Goal: Task Accomplishment & Management: Use online tool/utility

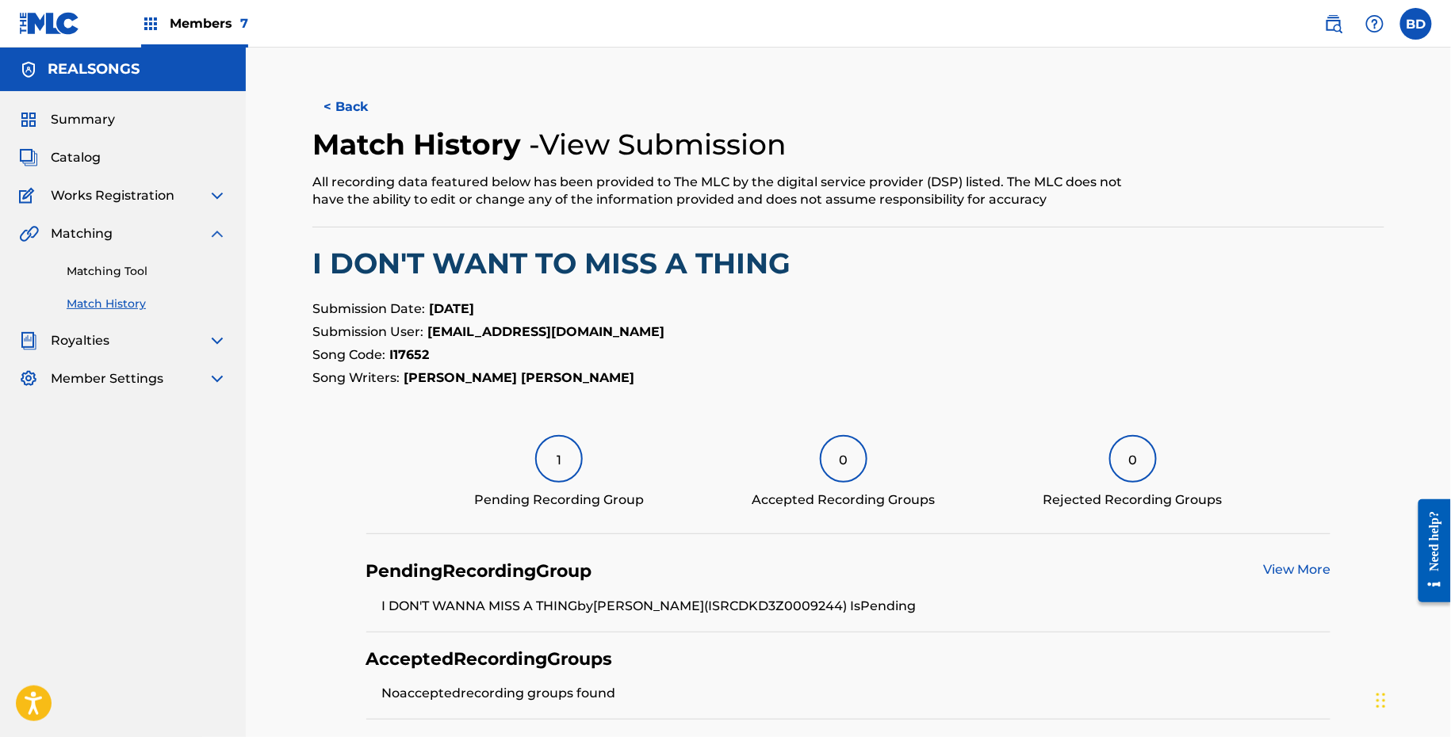
click at [135, 269] on link "Matching Tool" at bounding box center [147, 271] width 160 height 17
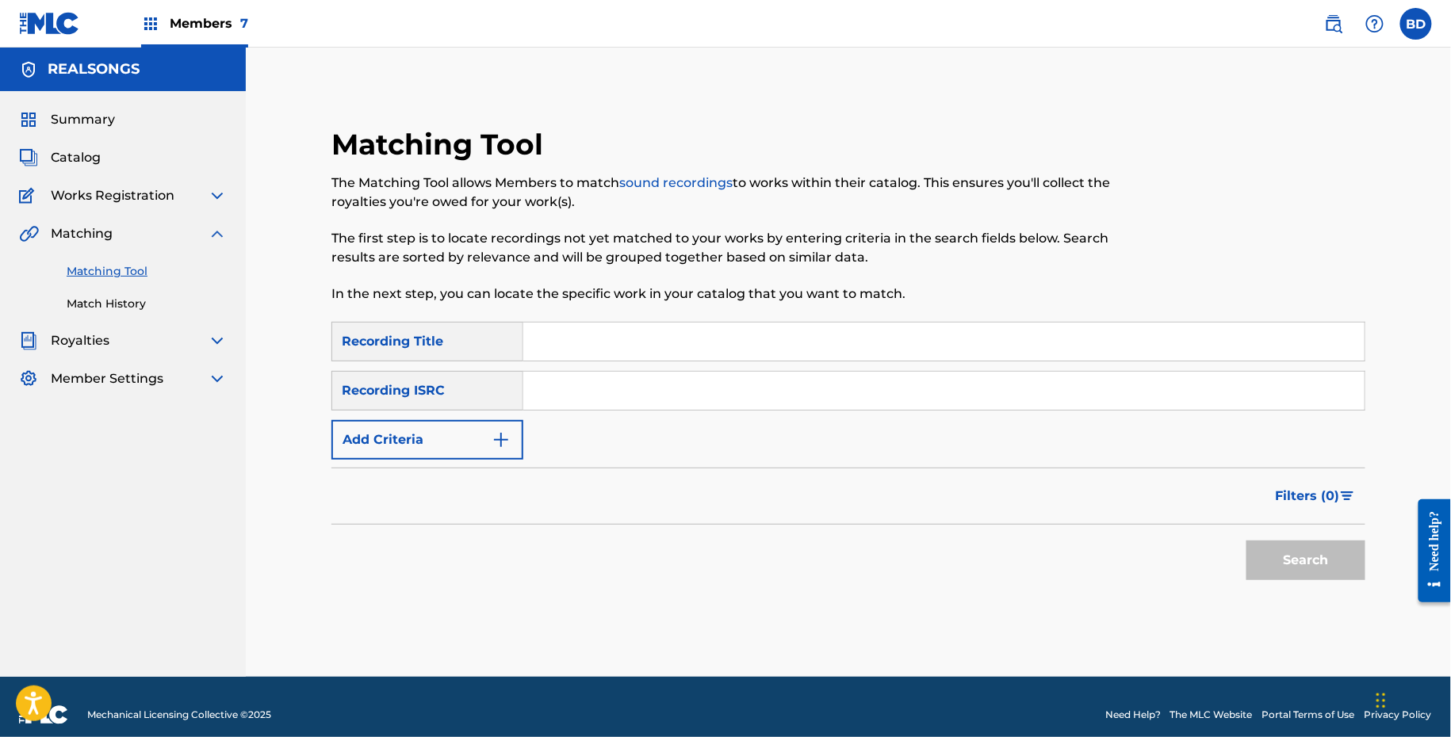
click at [599, 377] on input "Search Form" at bounding box center [943, 391] width 841 height 38
paste input "ES22E2000504"
type input "ES22E2000504"
click at [1246, 541] on button "Search" at bounding box center [1305, 561] width 119 height 40
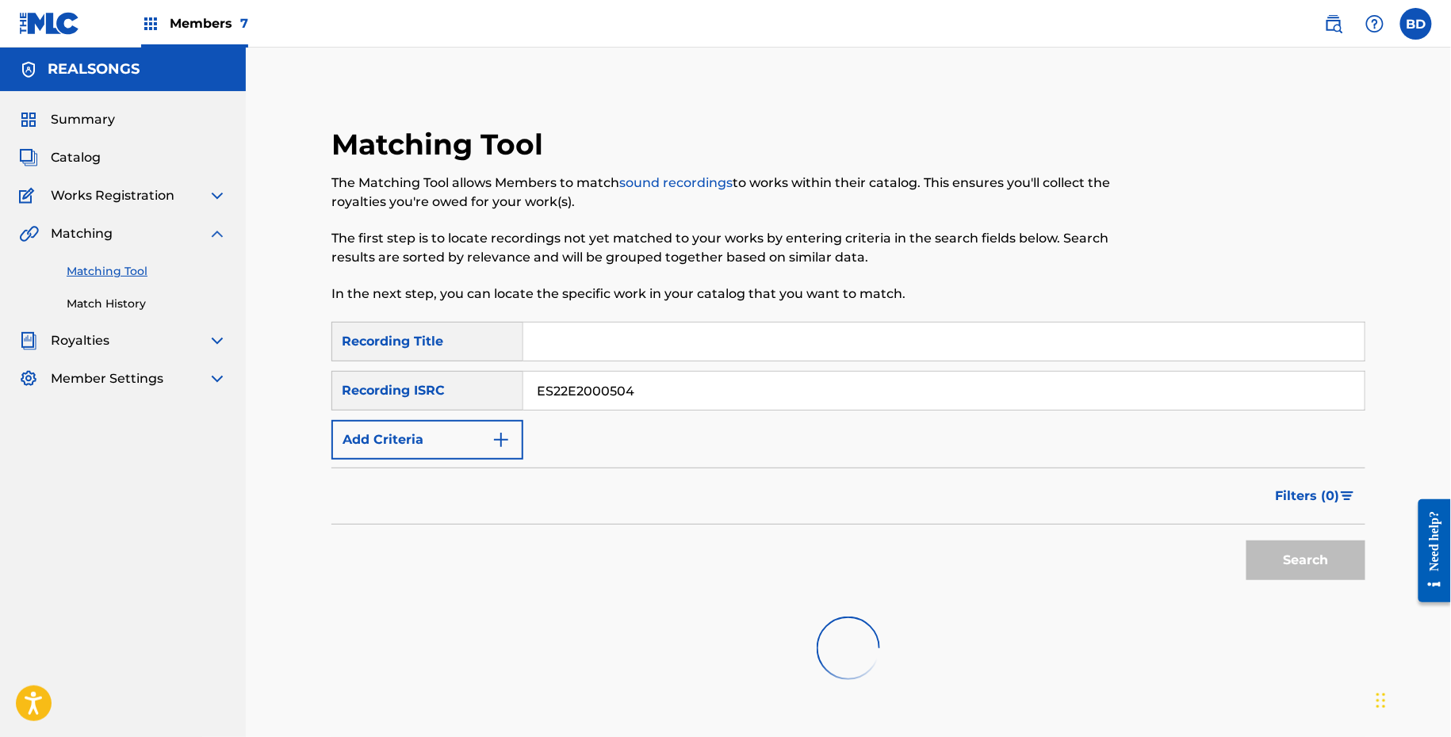
scroll to position [289, 0]
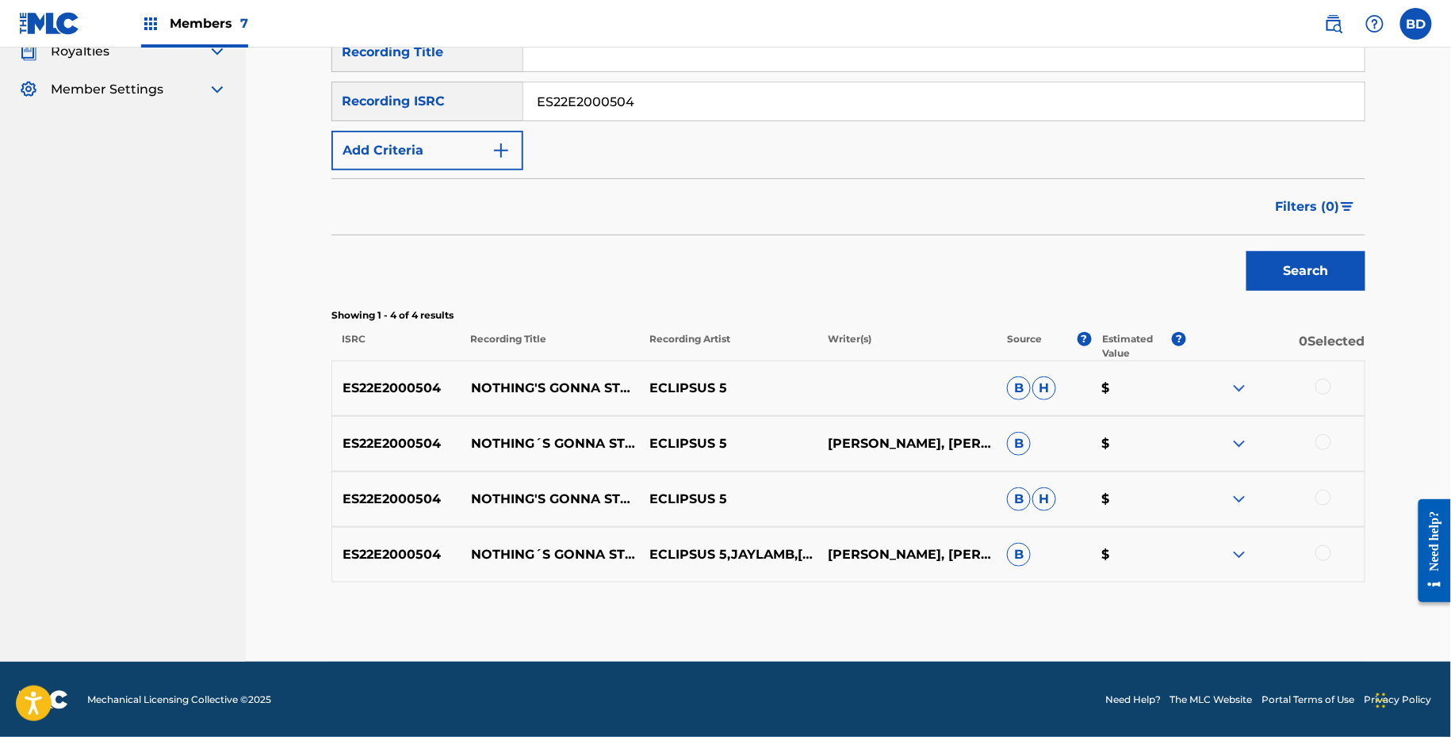
click at [560, 381] on p "NOTHING'S GONNA STOP US" at bounding box center [550, 388] width 178 height 19
copy p "NOTHING'S GONNA STOP US"
click at [1235, 557] on img at bounding box center [1238, 554] width 19 height 19
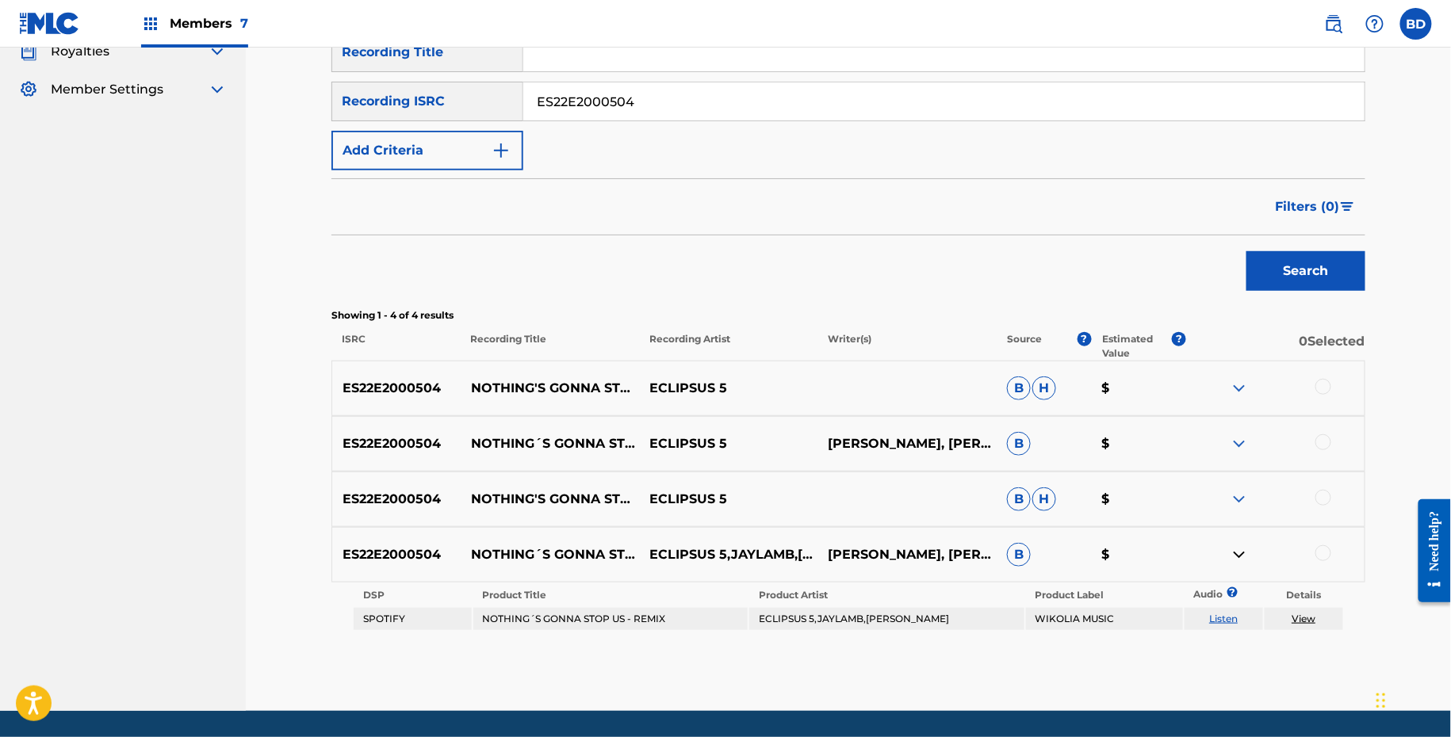
click at [1254, 478] on div "ES22E2000504 NOTHING'S GONNA STOP US (REMIX) ECLIPSUS 5 B H $" at bounding box center [848, 499] width 1034 height 55
click at [1248, 493] on img at bounding box center [1238, 499] width 19 height 19
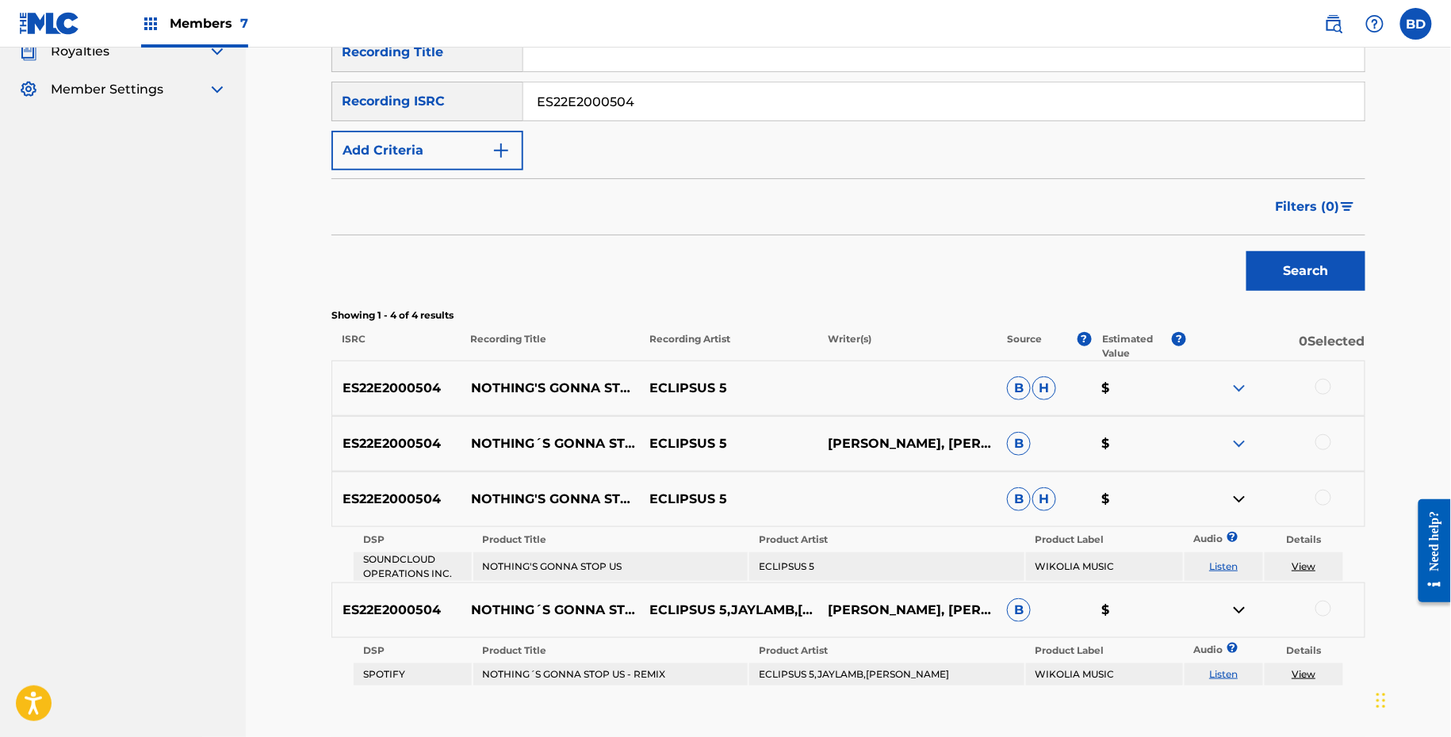
click at [1248, 439] on img at bounding box center [1238, 443] width 19 height 19
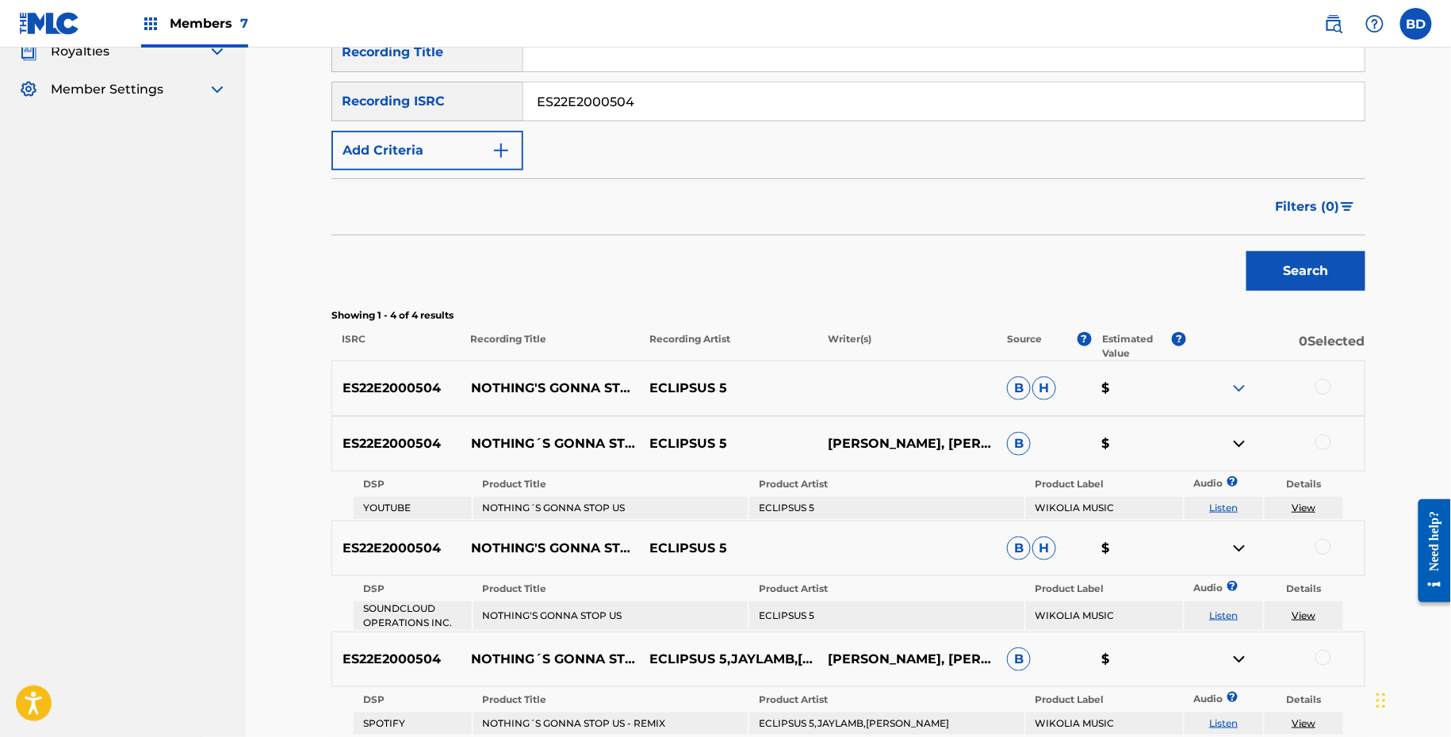
click at [1234, 381] on img at bounding box center [1238, 388] width 19 height 19
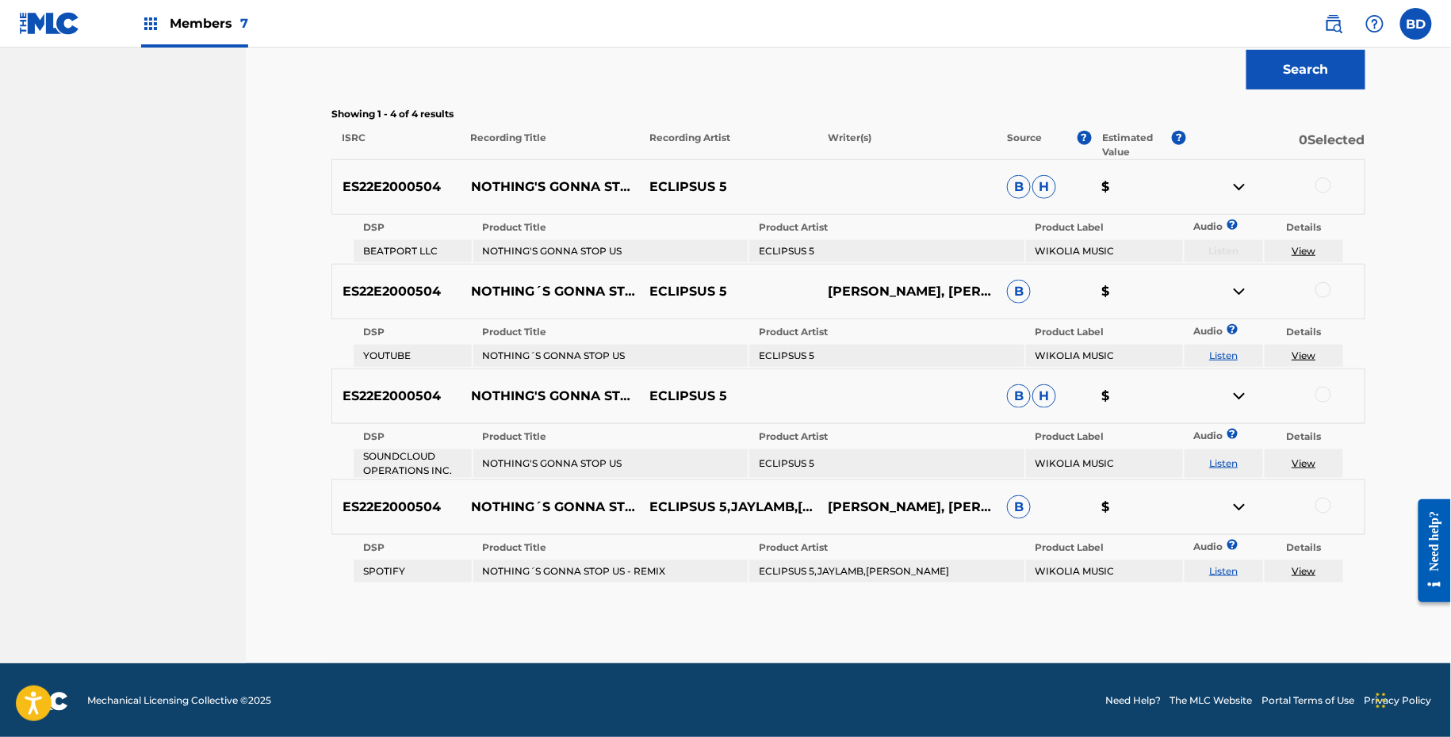
scroll to position [464, 0]
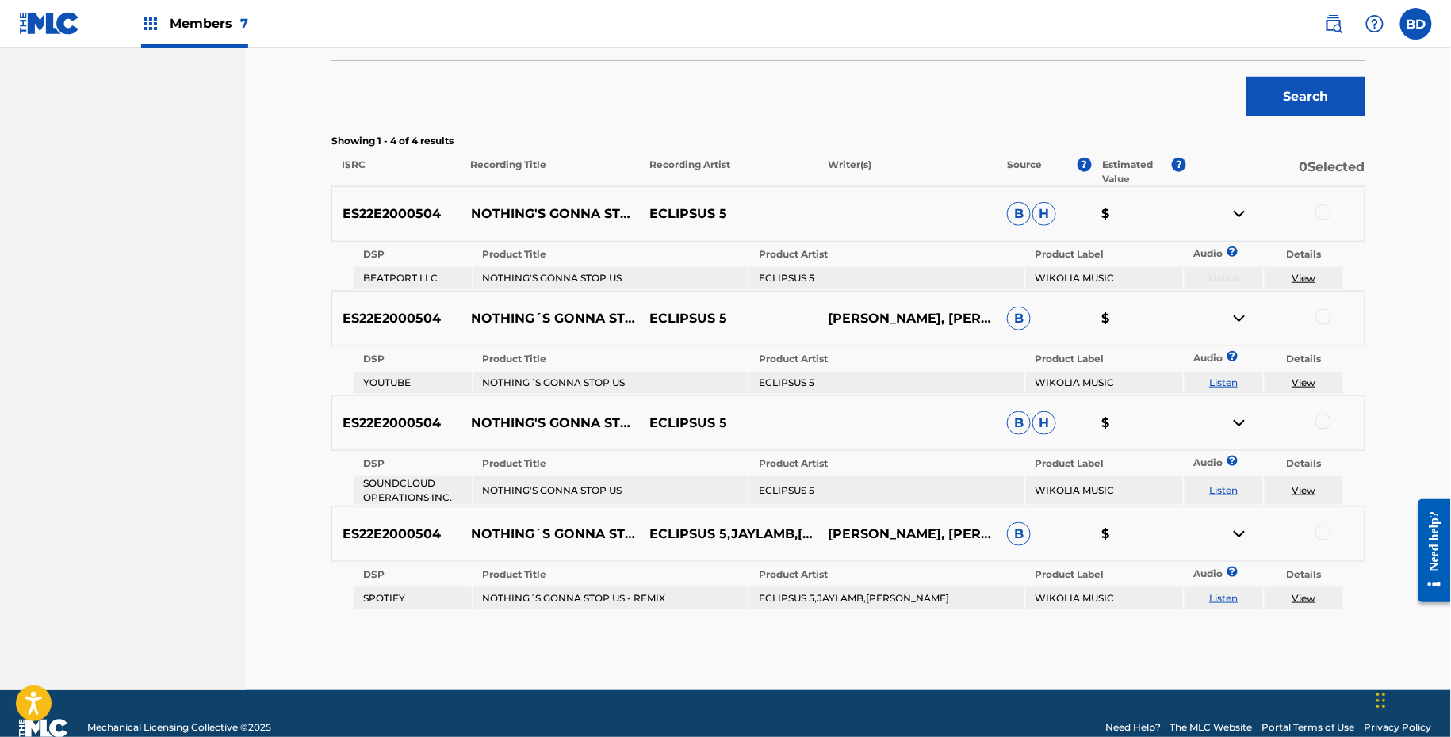
click at [494, 271] on td "NOTHING'S GONNA STOP US" at bounding box center [610, 278] width 275 height 22
copy td "NOTHING'S GONNA STOP US"
click at [1320, 214] on div at bounding box center [1323, 213] width 16 height 16
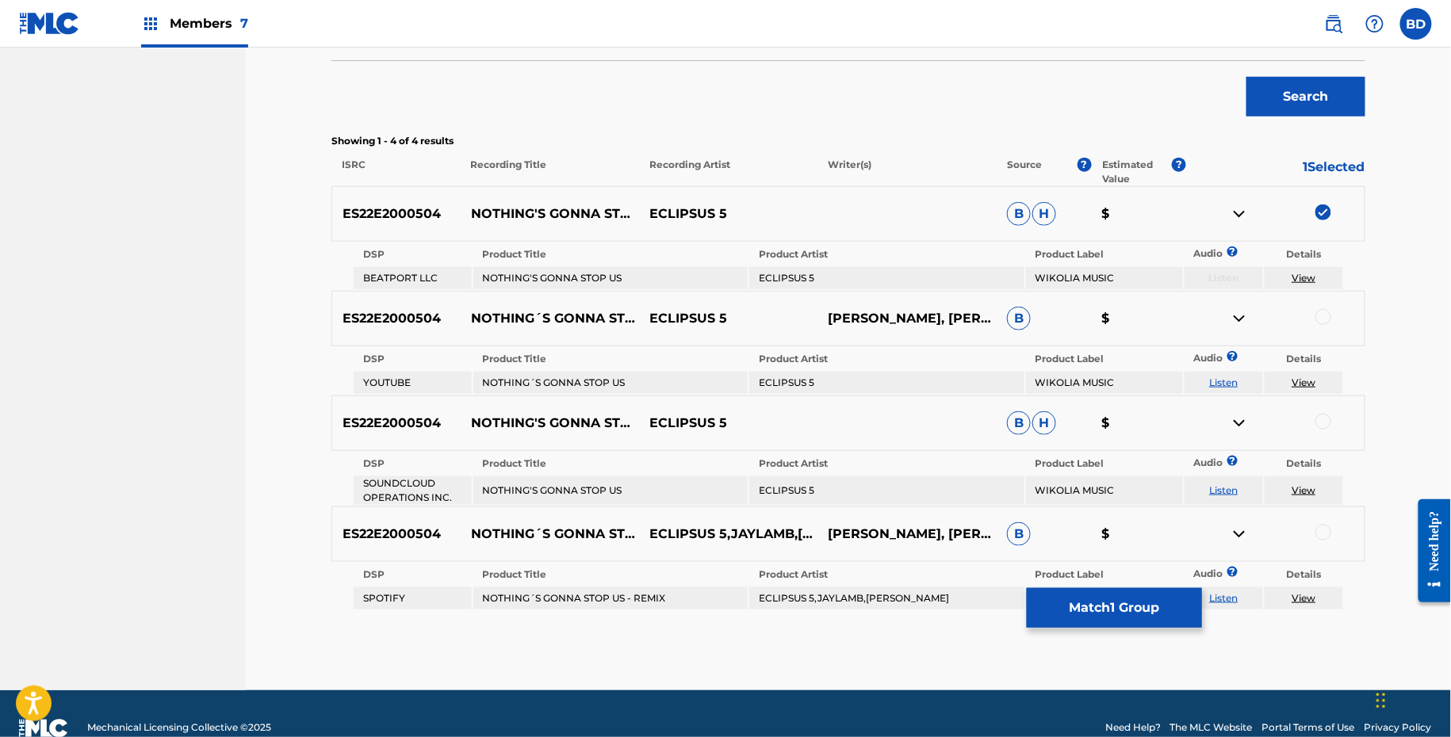
click at [1237, 213] on img at bounding box center [1238, 214] width 19 height 19
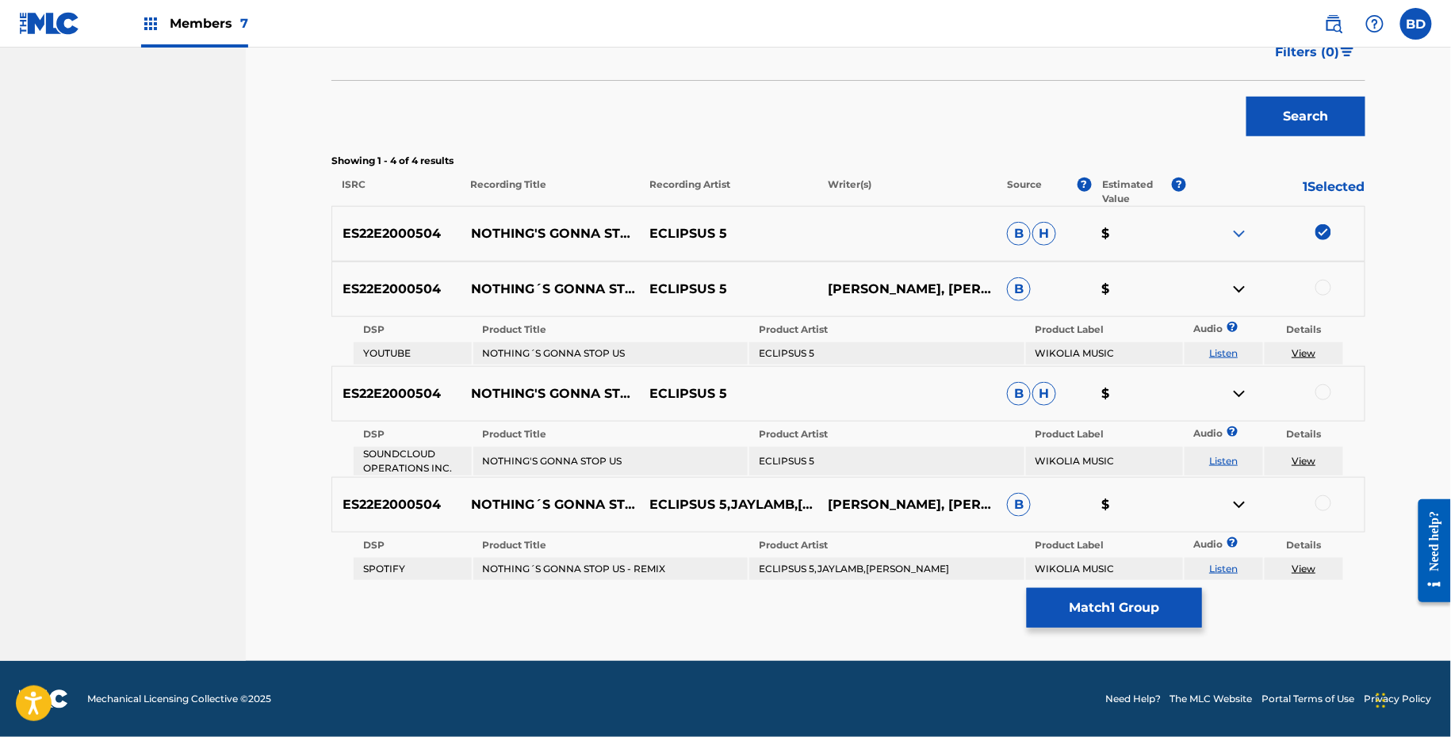
scroll to position [442, 0]
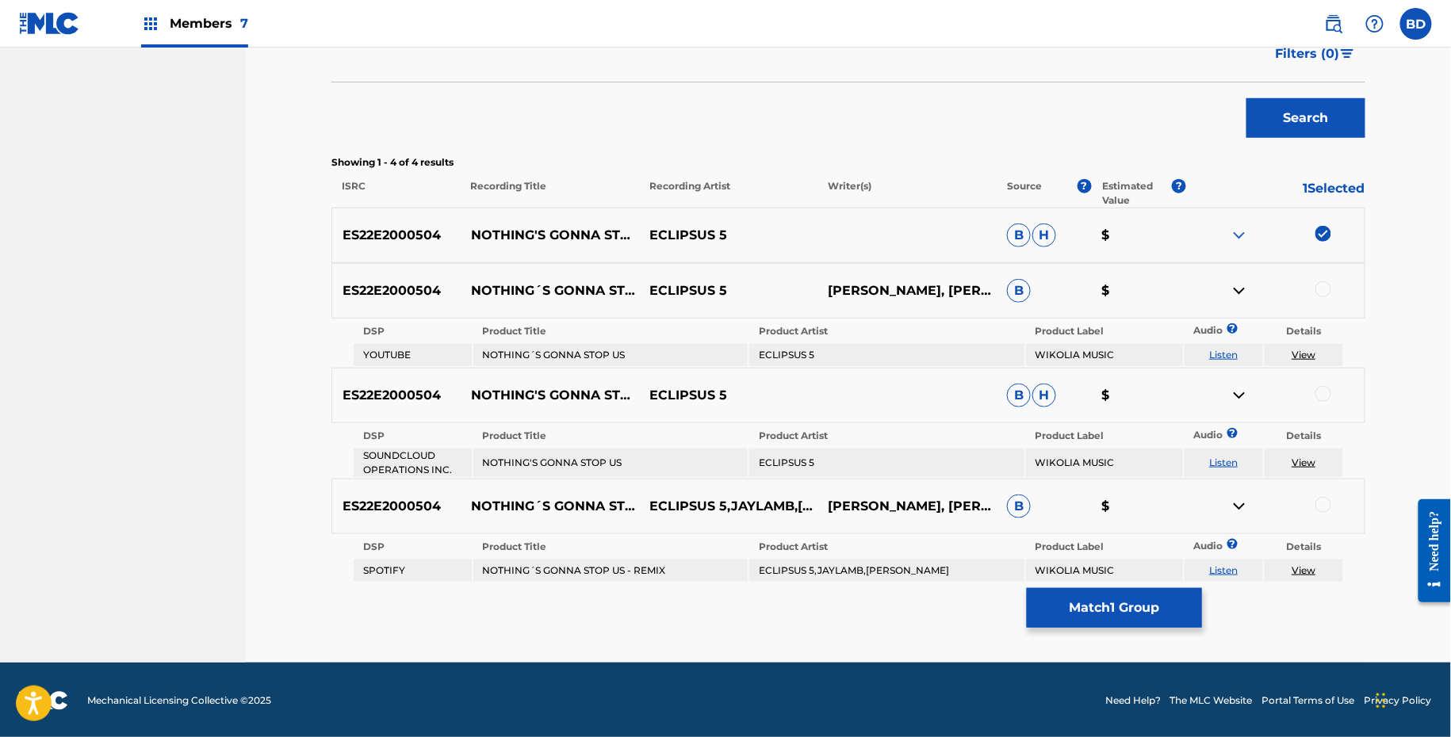
click at [1324, 391] on div at bounding box center [1323, 394] width 16 height 16
click at [1230, 403] on img at bounding box center [1238, 395] width 19 height 19
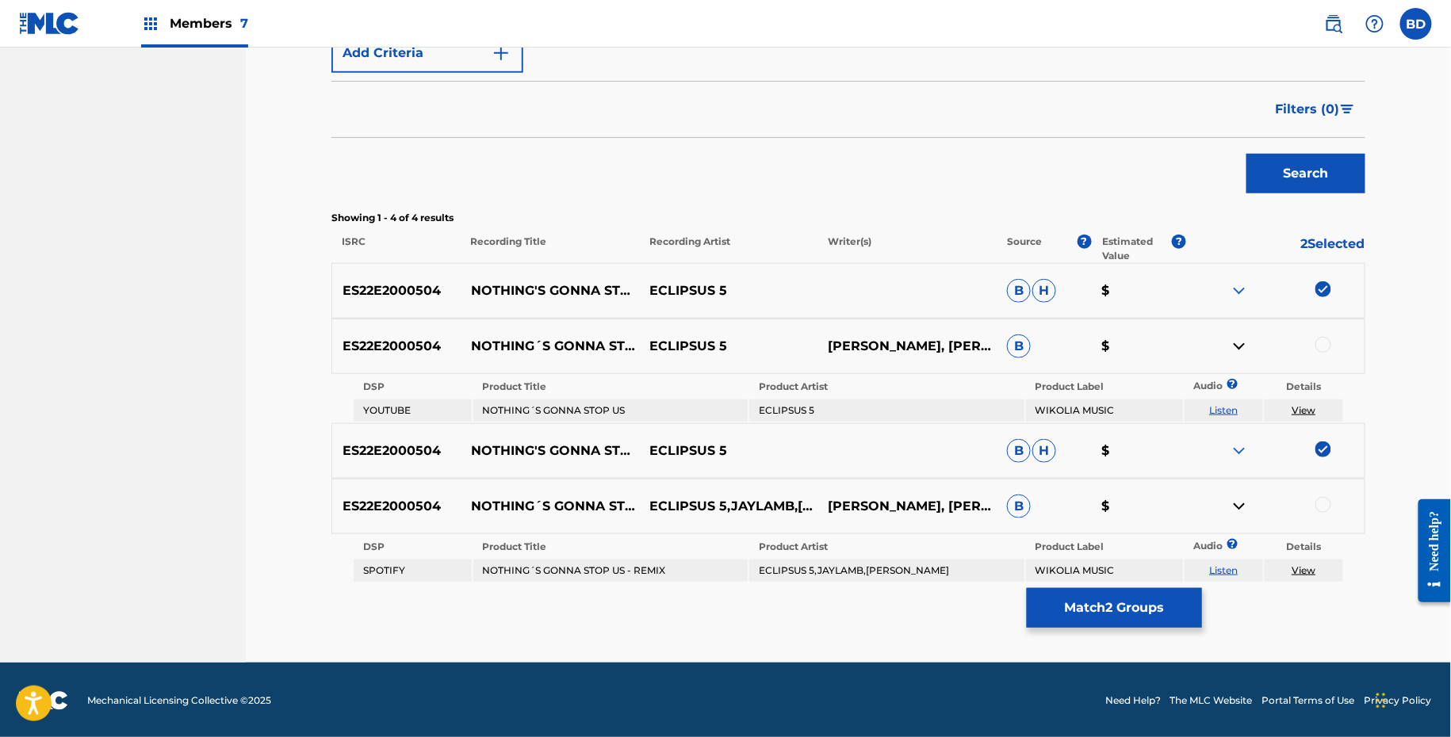
click at [530, 410] on td "NOTHING´S GONNA STOP US" at bounding box center [610, 411] width 275 height 22
copy td "NOTHING´S GONNA STOP US"
click at [510, 572] on td "NOTHING´S GONNA STOP US - REMIX" at bounding box center [610, 571] width 275 height 22
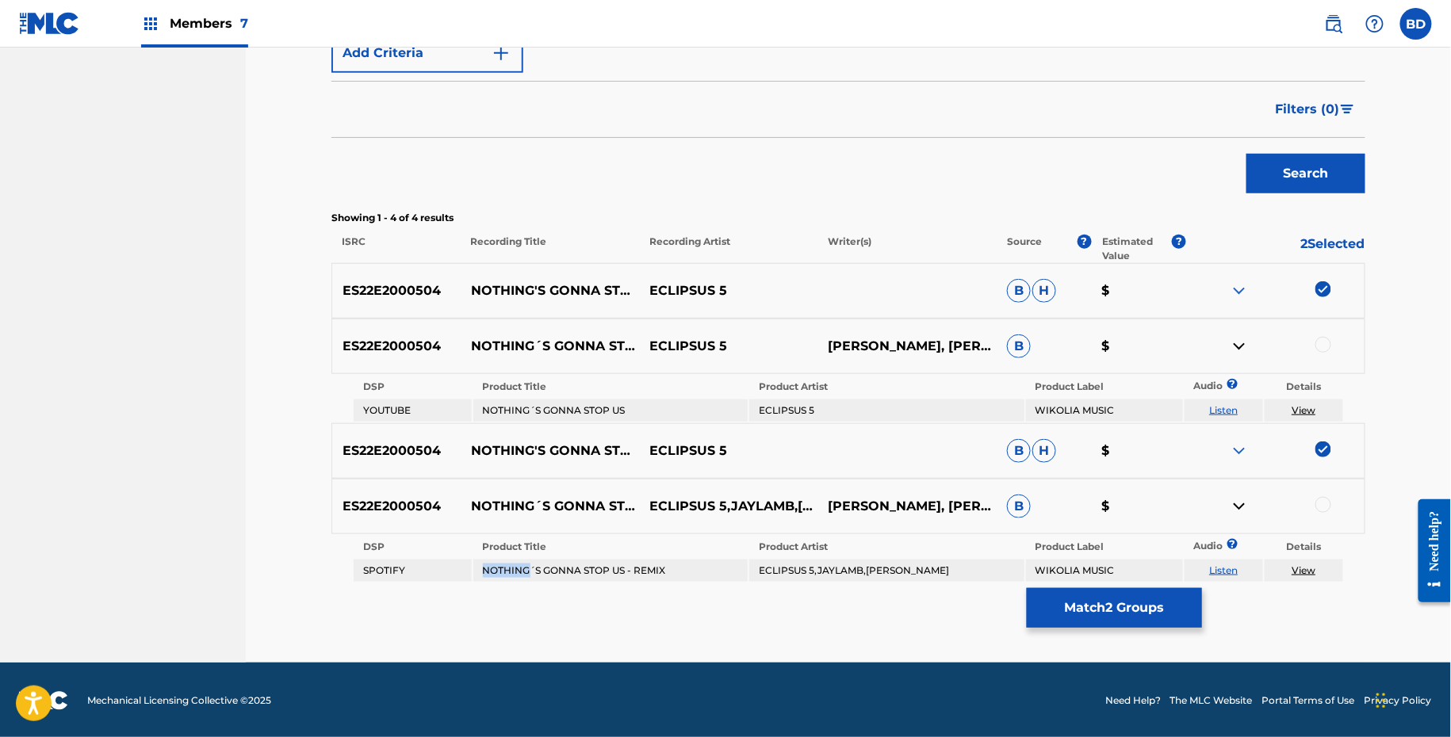
click at [510, 572] on td "NOTHING´S GONNA STOP US - REMIX" at bounding box center [610, 571] width 275 height 22
copy td "NOTHING´S GONNA STOP US - REMIX"
click at [572, 419] on td "NOTHING´S GONNA STOP US" at bounding box center [610, 411] width 275 height 22
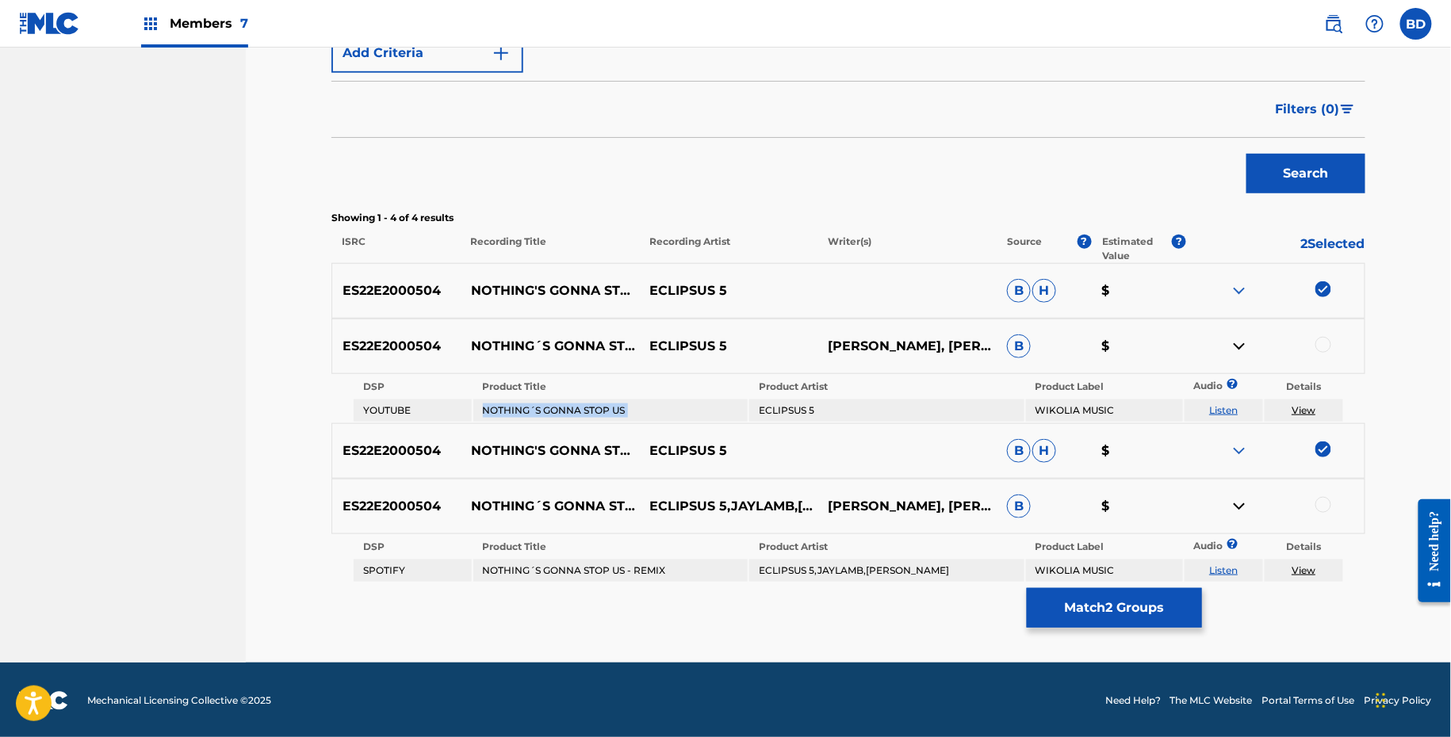
click at [572, 419] on td "NOTHING´S GONNA STOP US" at bounding box center [610, 411] width 275 height 22
copy td "NOTHING´S GONNA STOP US"
click at [816, 567] on td "ECLIPSUS 5,JAYLAMB,CHARO G" at bounding box center [886, 571] width 275 height 22
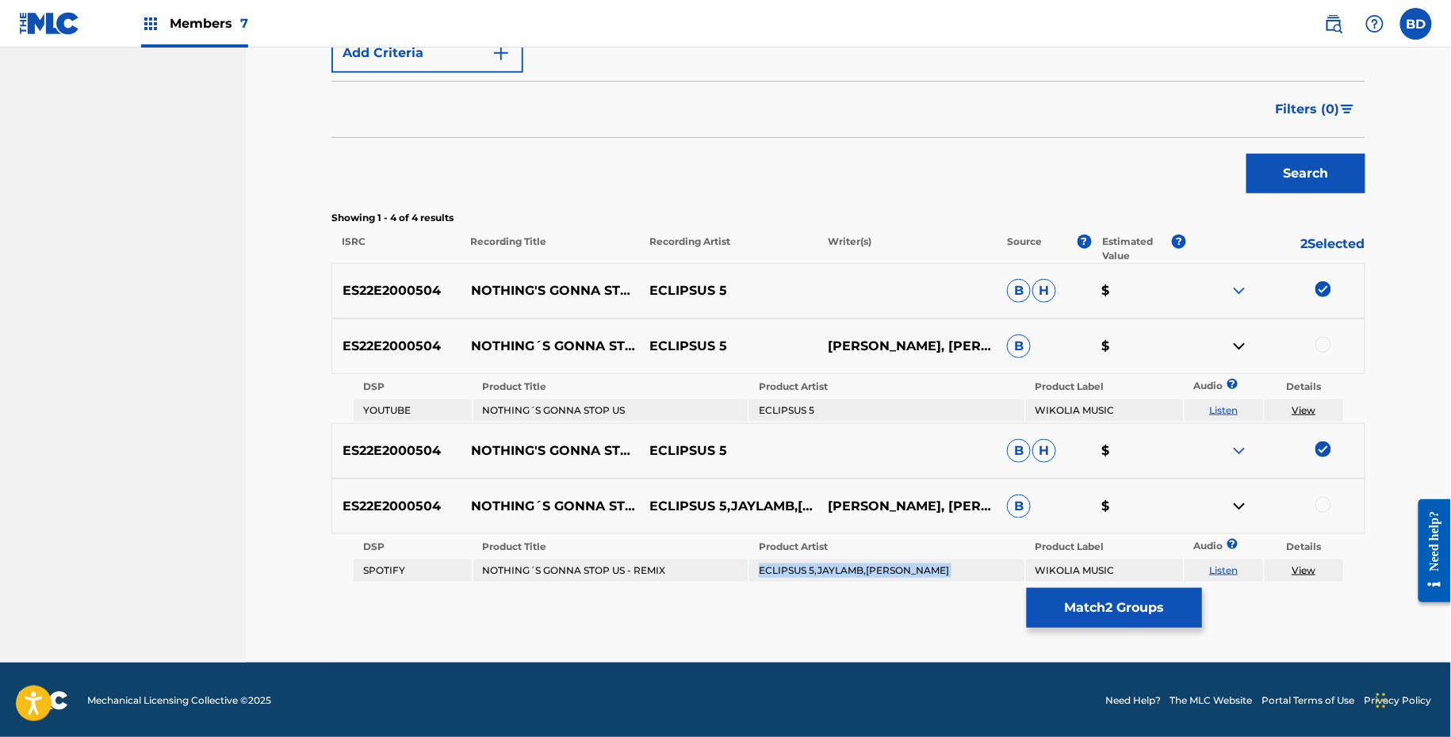
click at [816, 567] on td "ECLIPSUS 5,JAYLAMB,CHARO G" at bounding box center [886, 571] width 275 height 22
copy td "ECLIPSUS 5,JAYLAMB,CHARO G"
click at [1307, 411] on link "View" at bounding box center [1303, 410] width 24 height 12
click at [1322, 351] on div at bounding box center [1275, 346] width 178 height 19
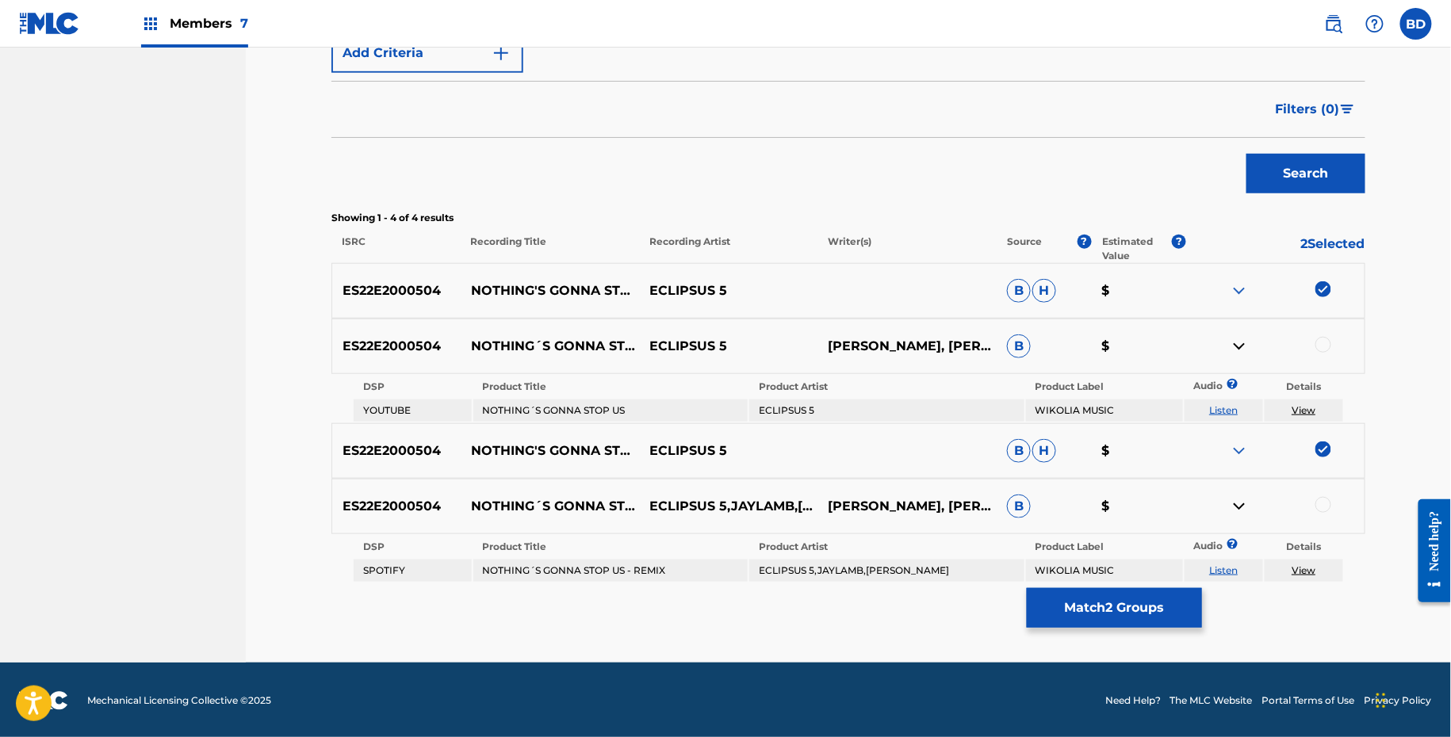
click at [1325, 345] on div at bounding box center [1323, 345] width 16 height 16
click at [1242, 343] on img at bounding box center [1238, 346] width 19 height 19
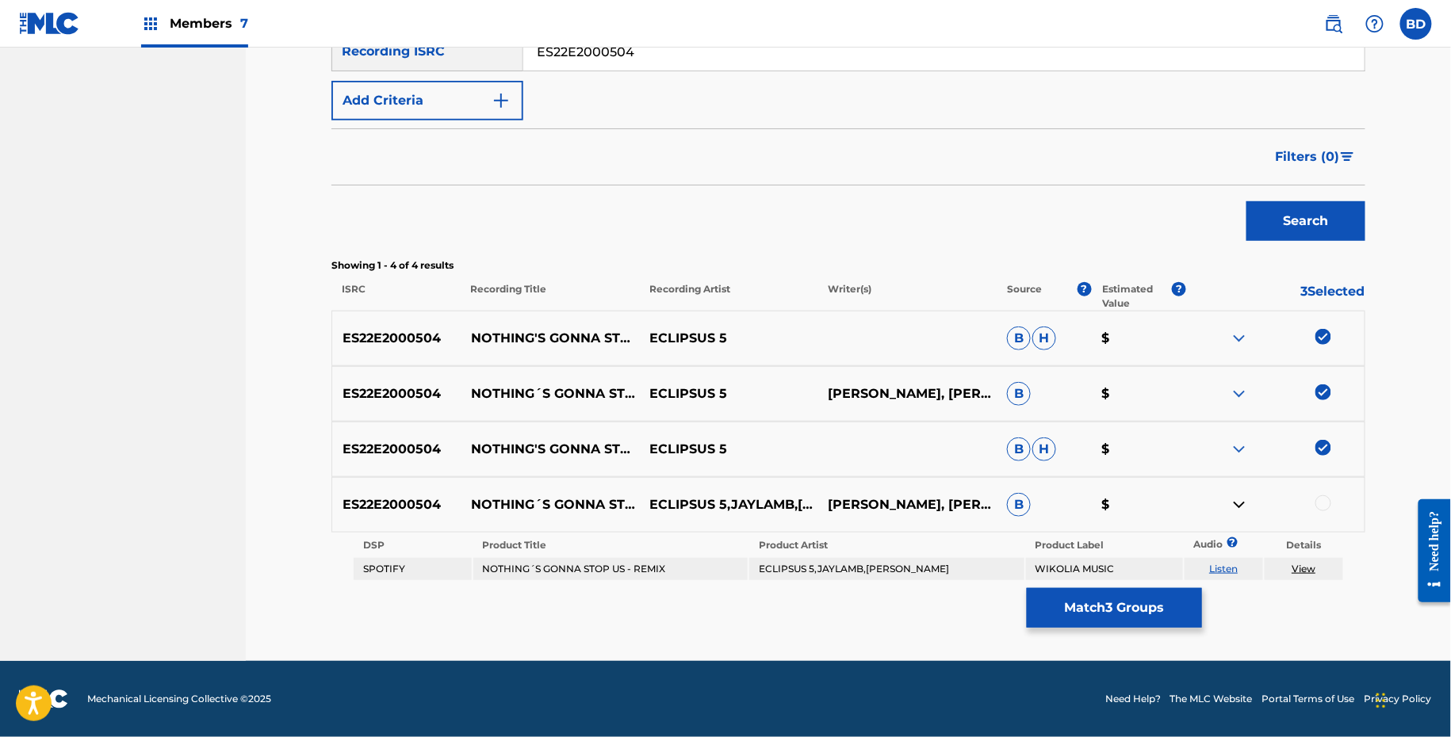
scroll to position [338, 0]
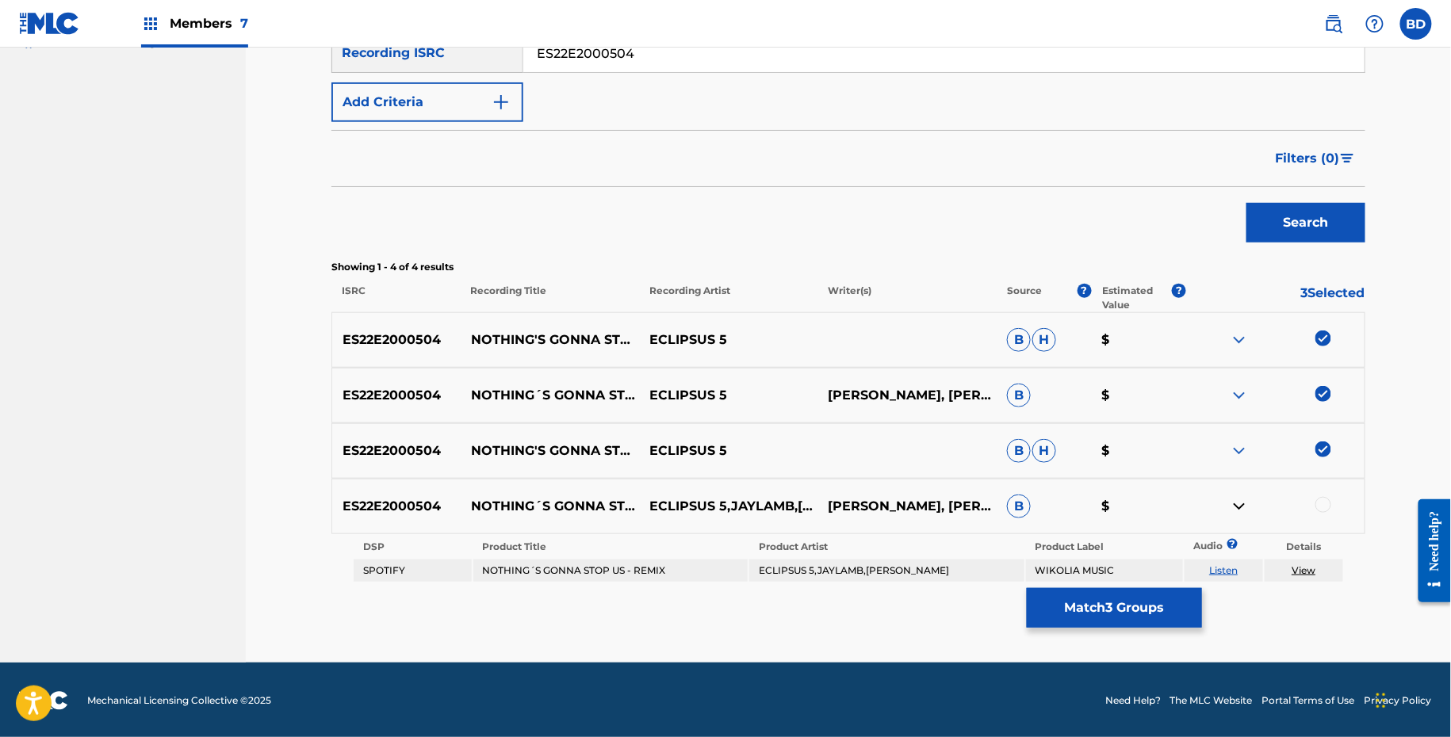
click at [1322, 497] on div at bounding box center [1323, 505] width 16 height 16
click at [1076, 612] on button "Match 4 Groups" at bounding box center [1114, 608] width 175 height 40
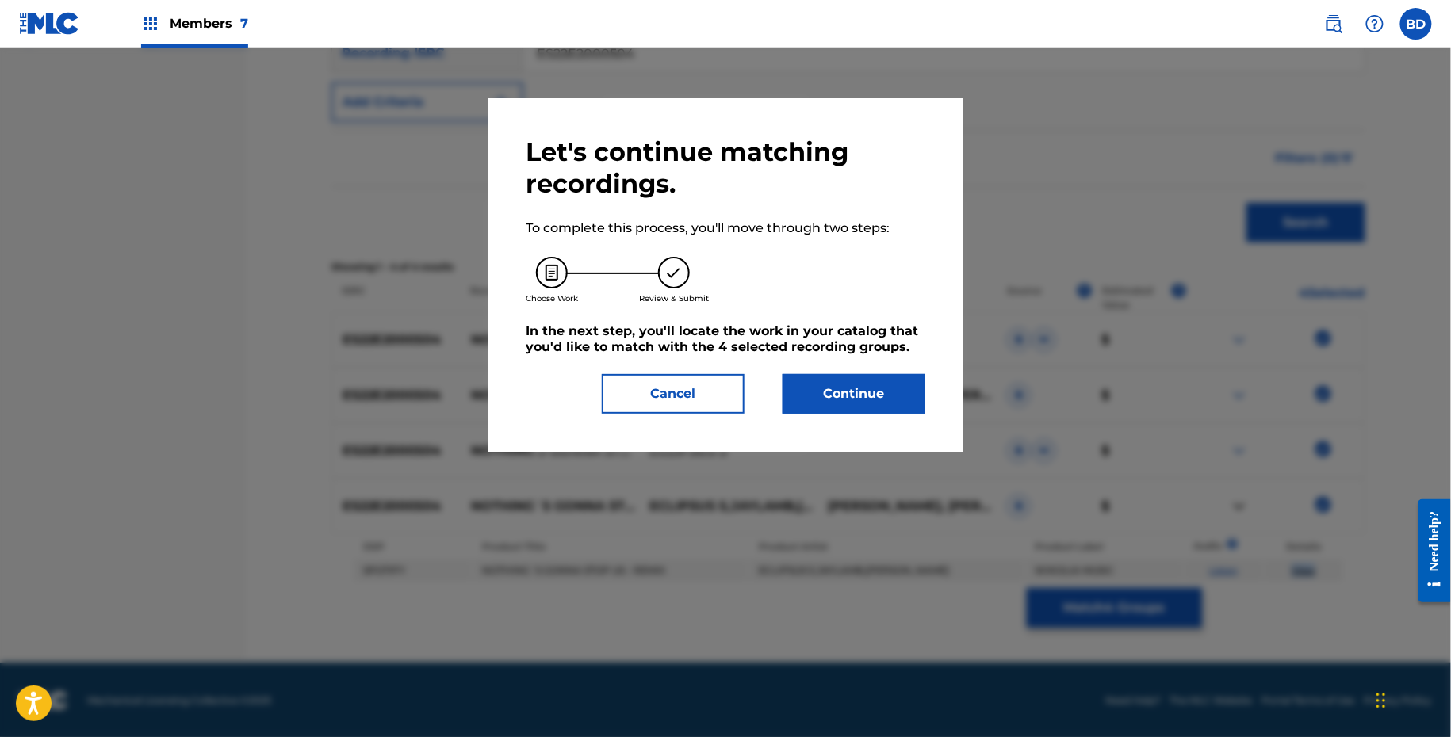
click at [859, 400] on button "Continue" at bounding box center [853, 394] width 143 height 40
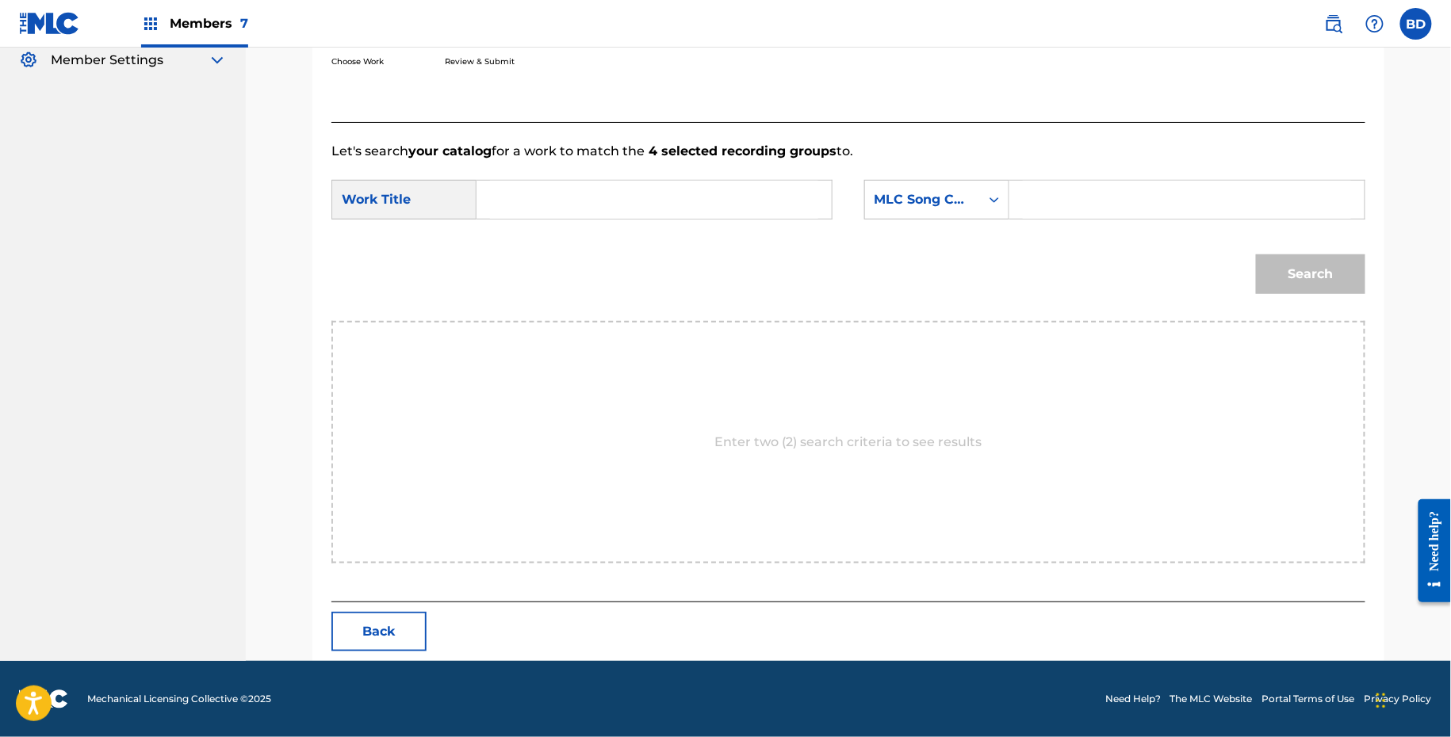
scroll to position [318, 0]
click at [1027, 188] on input "Search Form" at bounding box center [1187, 201] width 328 height 38
paste input "N81941"
type input "N81941"
click at [700, 196] on input "Search Form" at bounding box center [654, 201] width 328 height 38
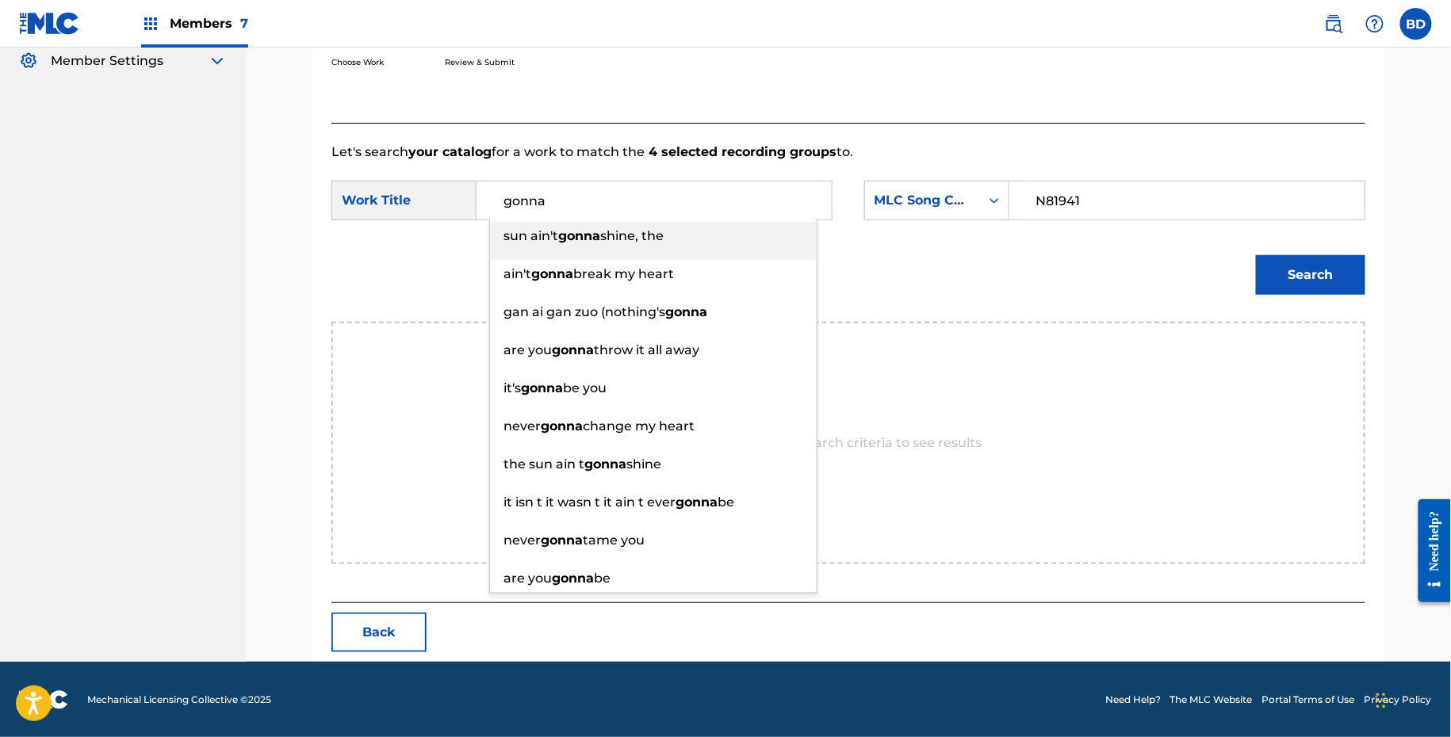
type input "gonna"
click at [1325, 258] on button "Search" at bounding box center [1310, 275] width 109 height 40
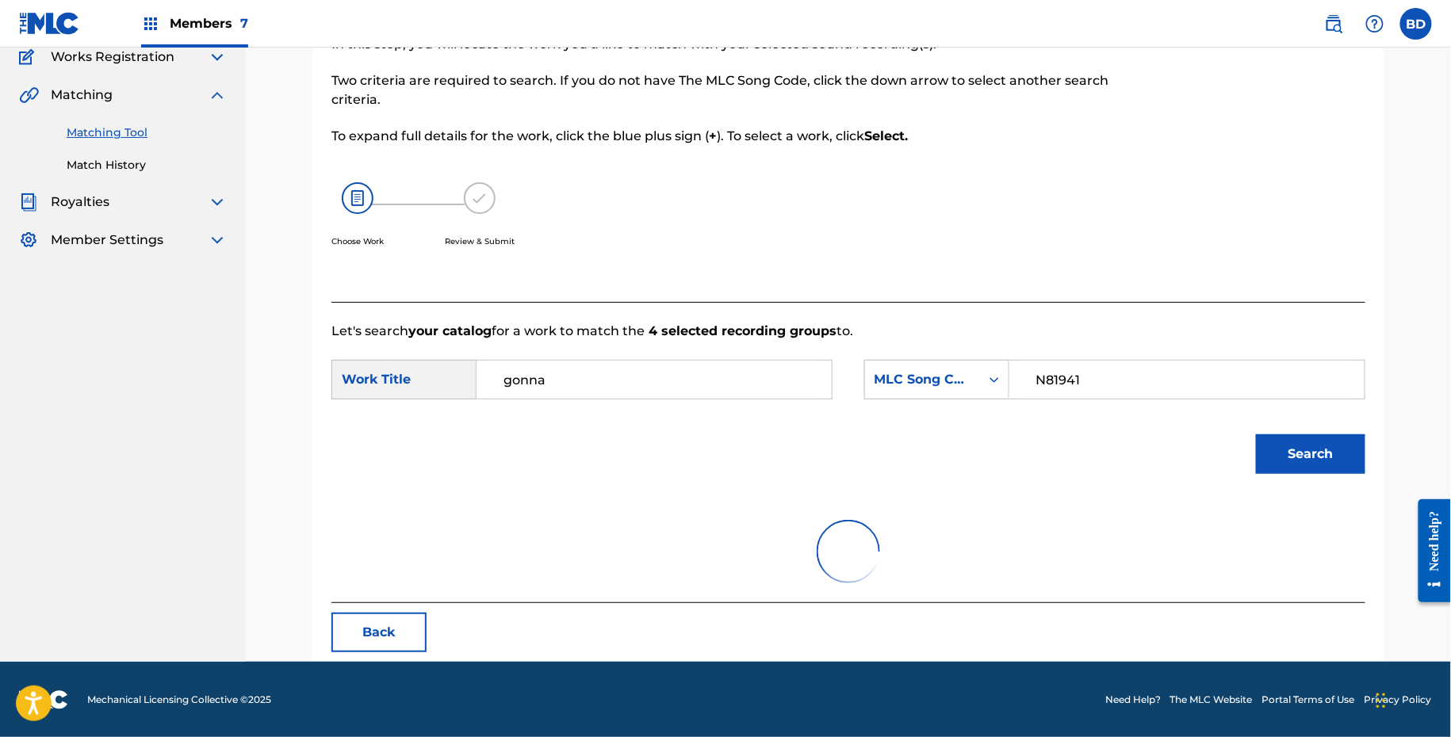
scroll to position [270, 0]
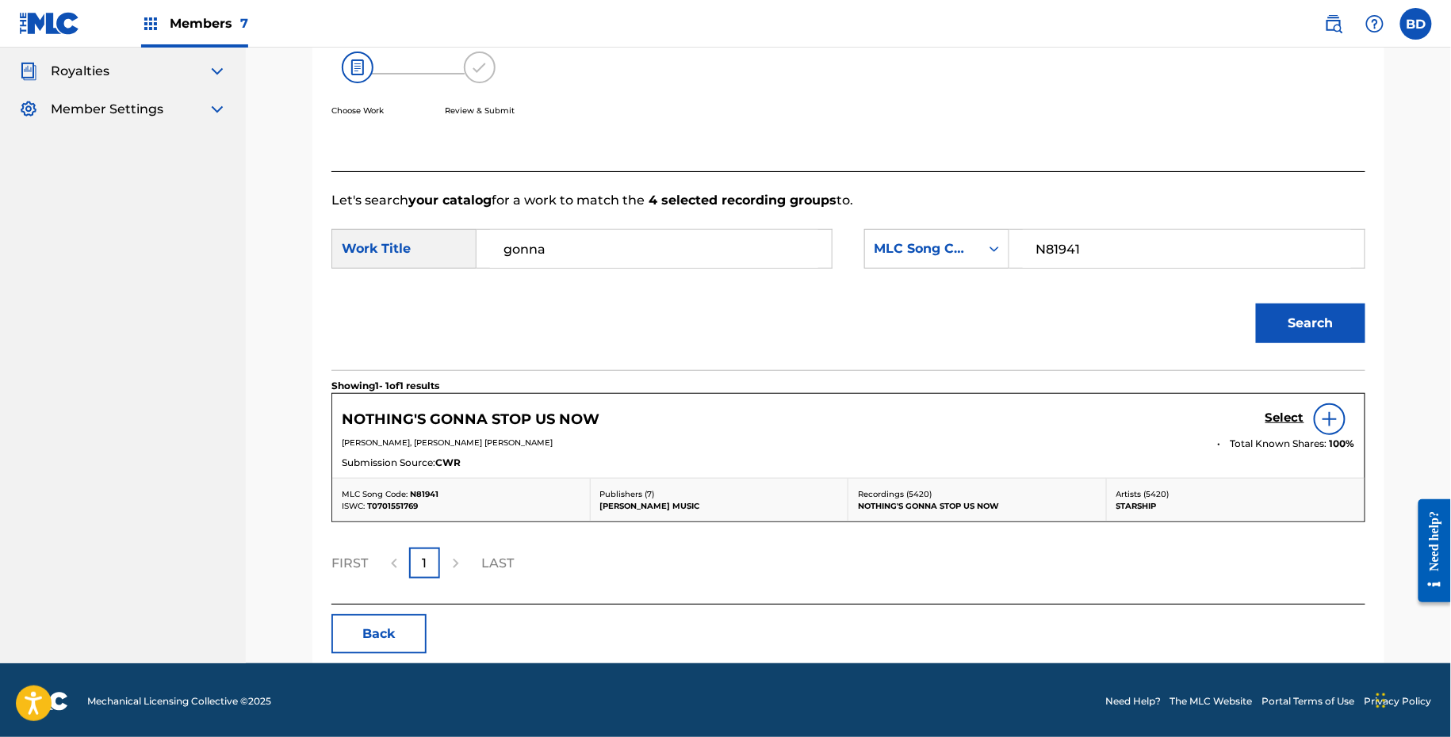
click at [1278, 422] on h5 "Select" at bounding box center [1284, 418] width 39 height 15
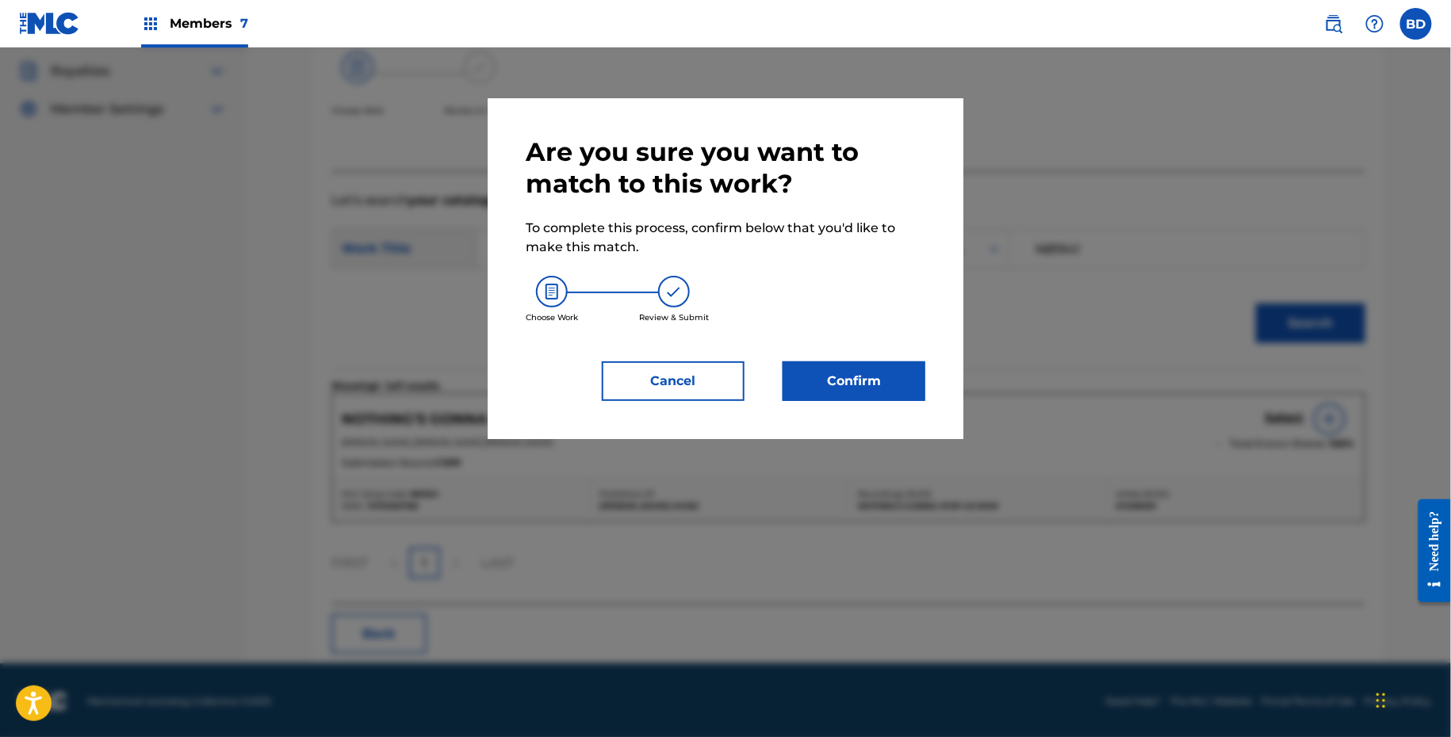
click at [850, 380] on button "Confirm" at bounding box center [853, 381] width 143 height 40
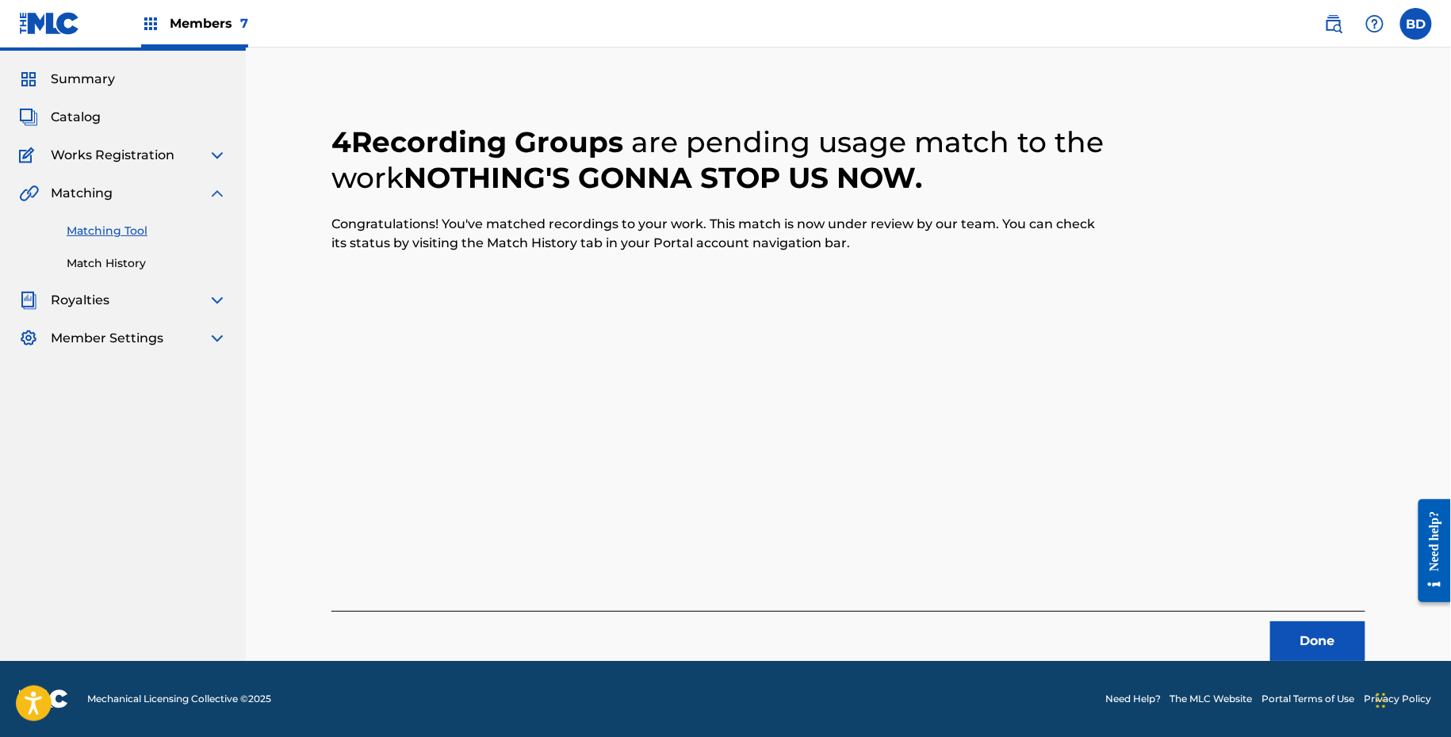
scroll to position [0, 0]
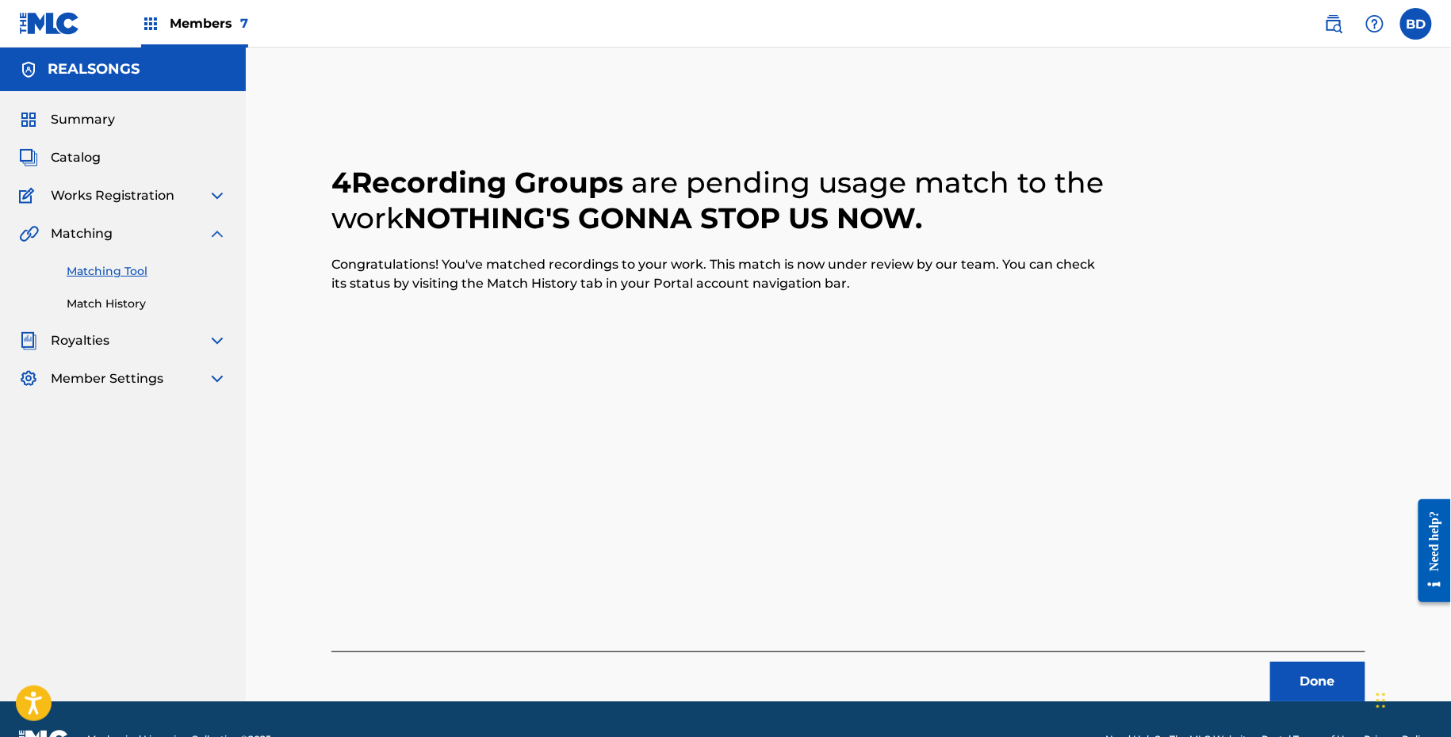
click at [86, 309] on link "Match History" at bounding box center [147, 304] width 160 height 17
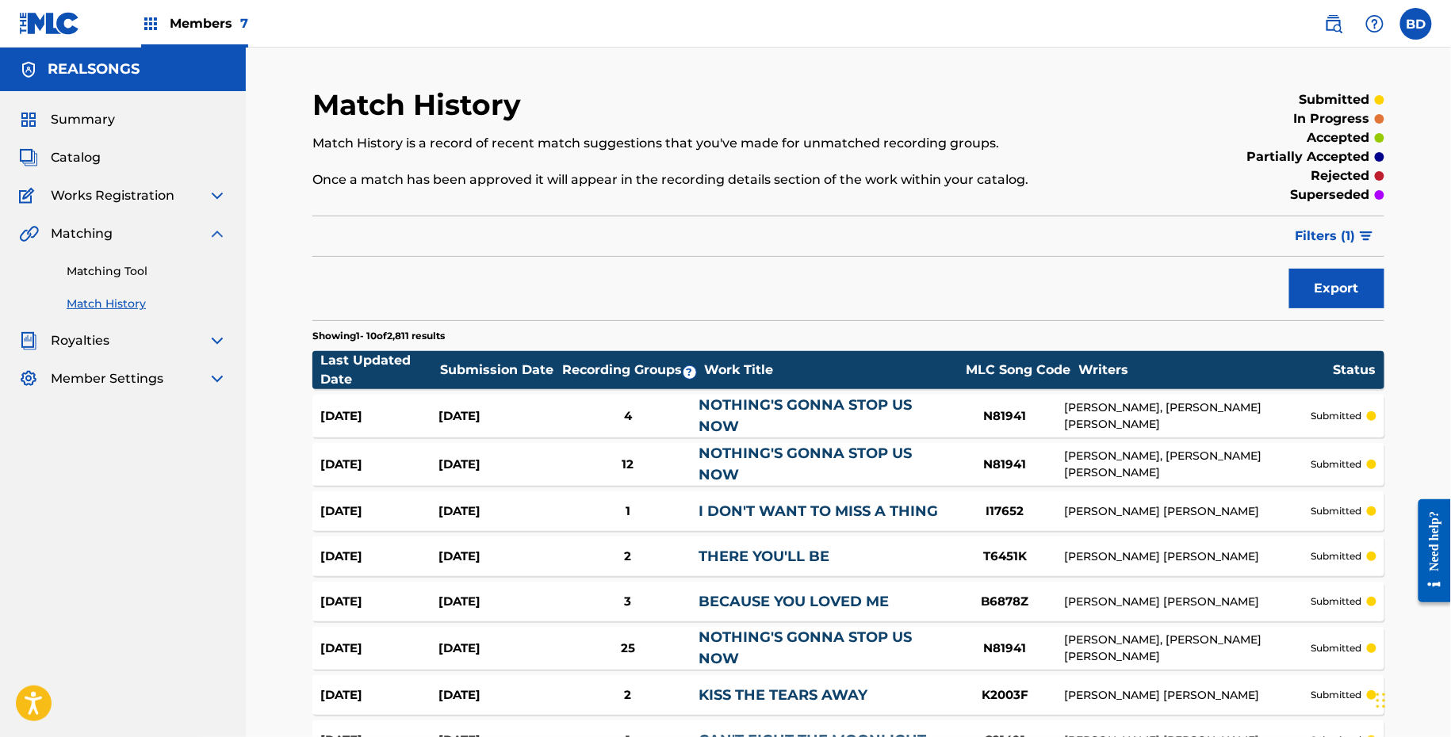
click at [862, 396] on link "NOTHING'S GONNA STOP US NOW" at bounding box center [804, 415] width 213 height 39
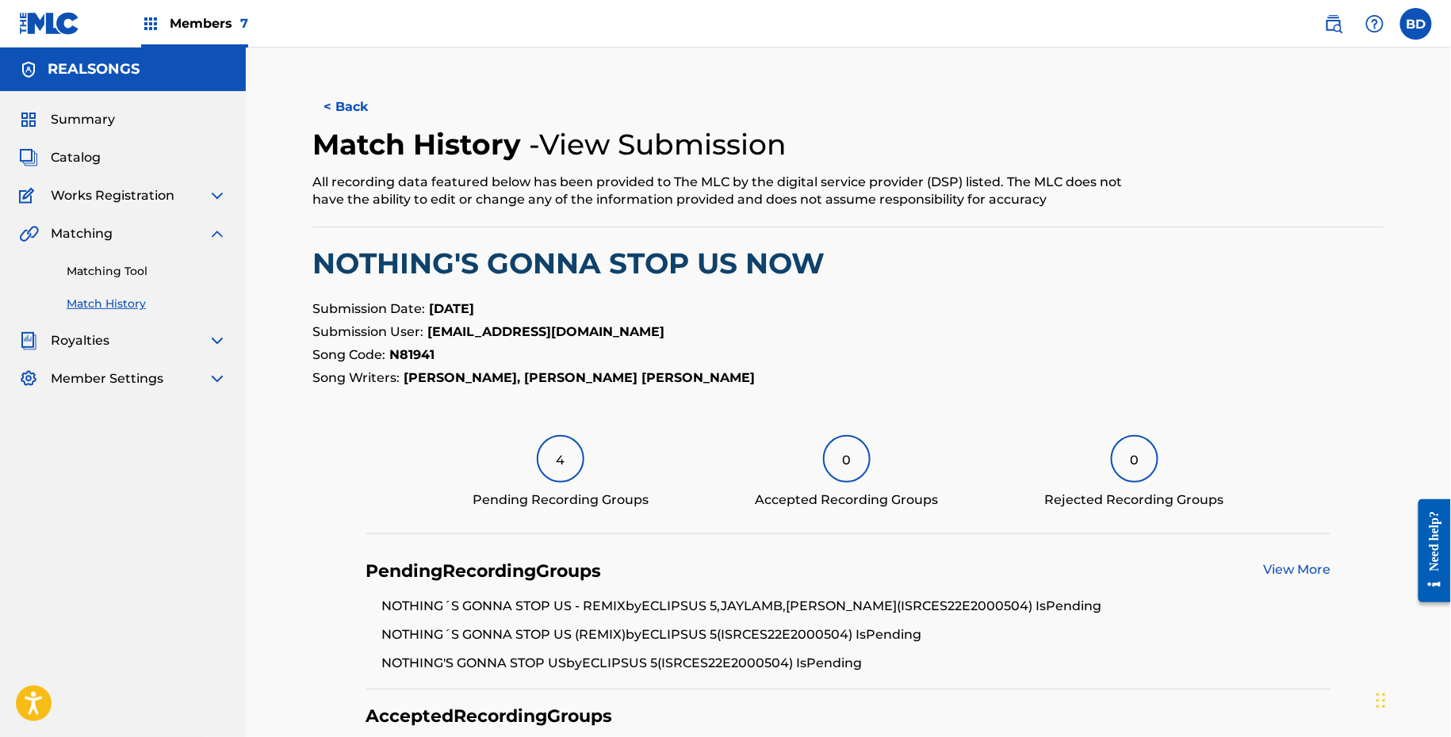
click at [147, 276] on link "Matching Tool" at bounding box center [147, 271] width 160 height 17
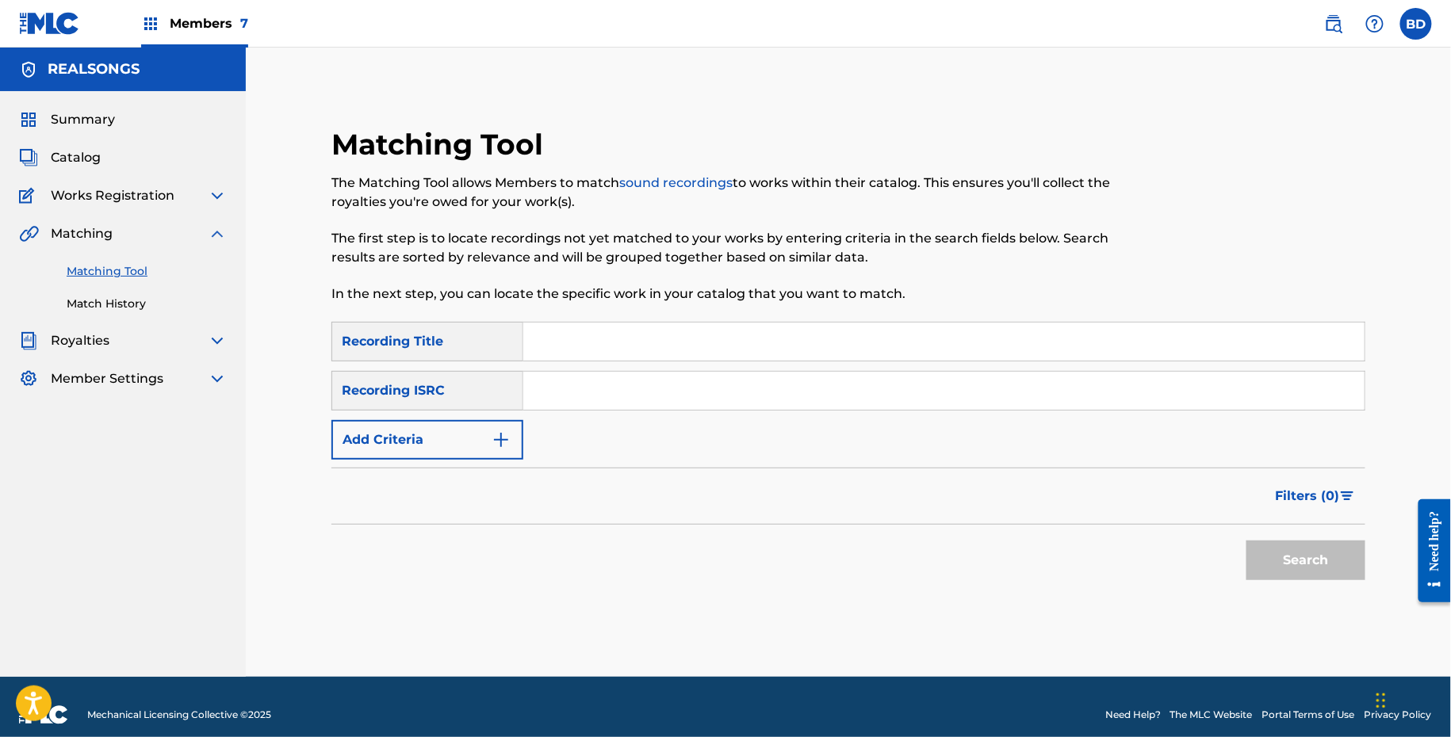
click at [592, 387] on input "Search Form" at bounding box center [943, 391] width 841 height 38
paste input "ES5531100552"
click at [1246, 541] on button "Search" at bounding box center [1305, 561] width 119 height 40
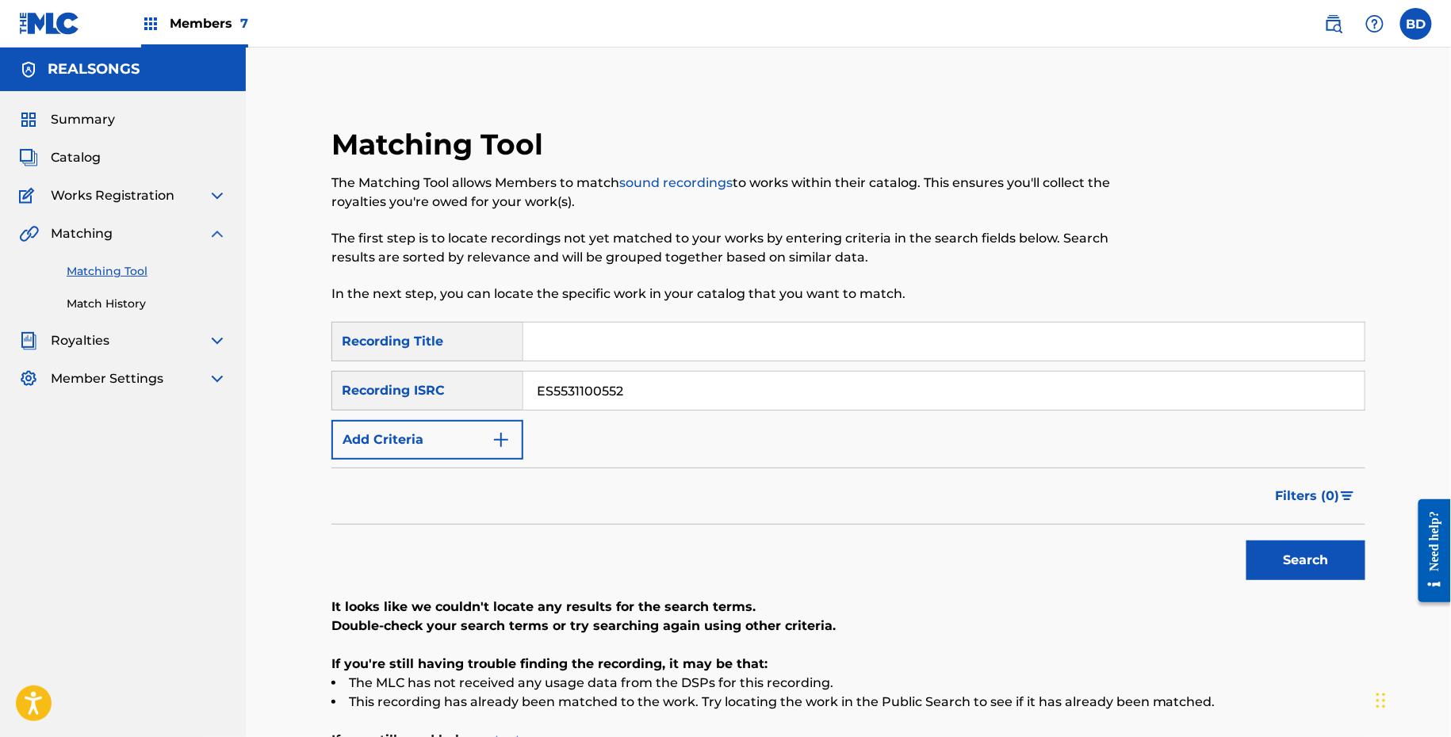
scroll to position [167, 0]
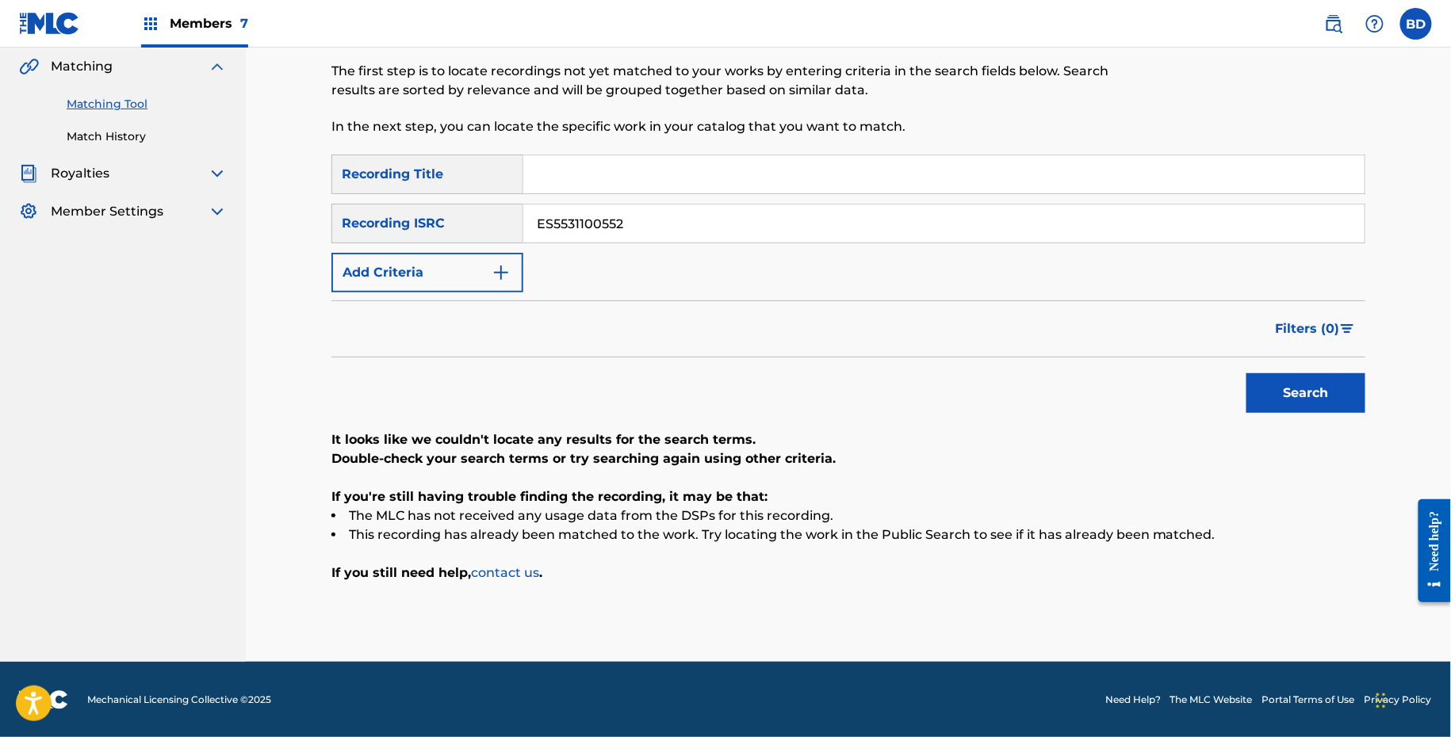
click at [558, 223] on input "ES5531100552" at bounding box center [943, 224] width 841 height 38
paste input "631109971"
type input "ES5631109971"
click at [1246, 373] on button "Search" at bounding box center [1305, 393] width 119 height 40
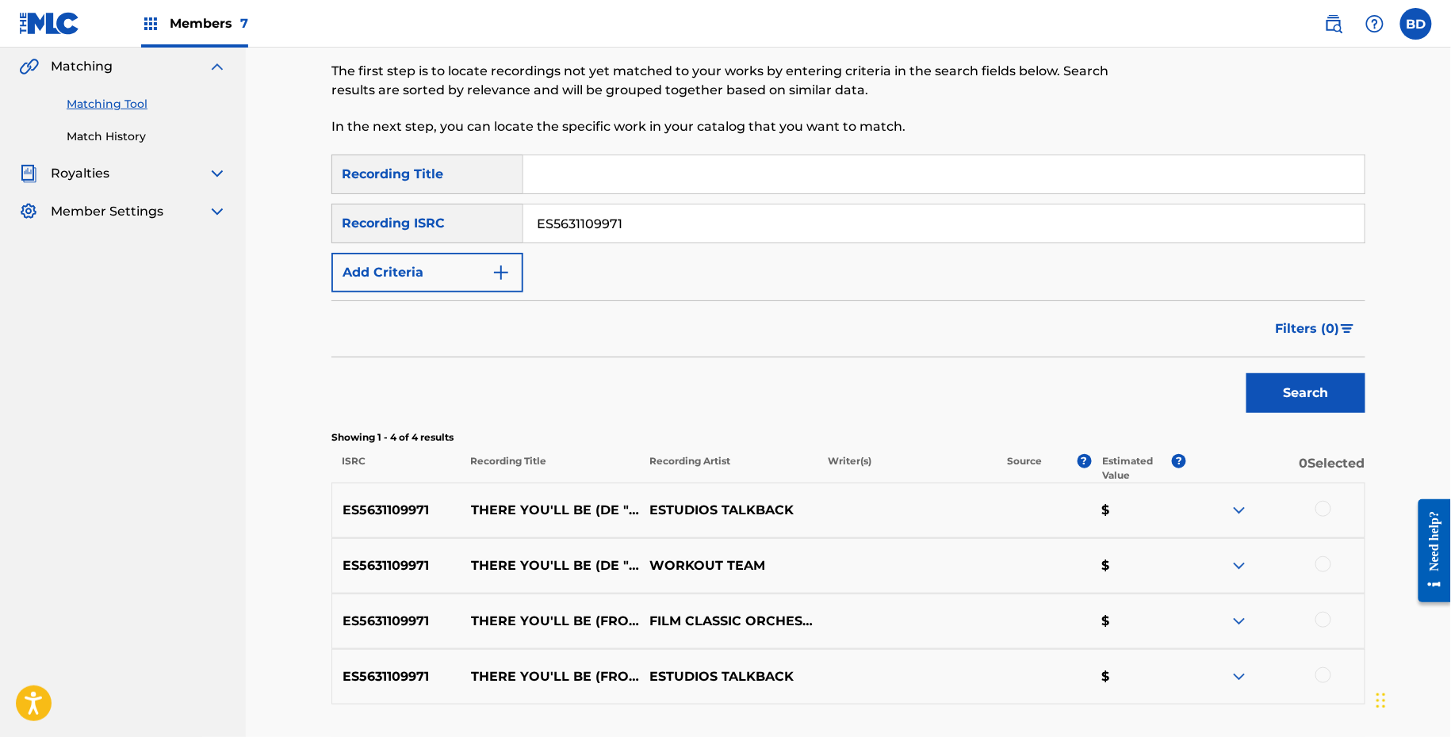
scroll to position [289, 0]
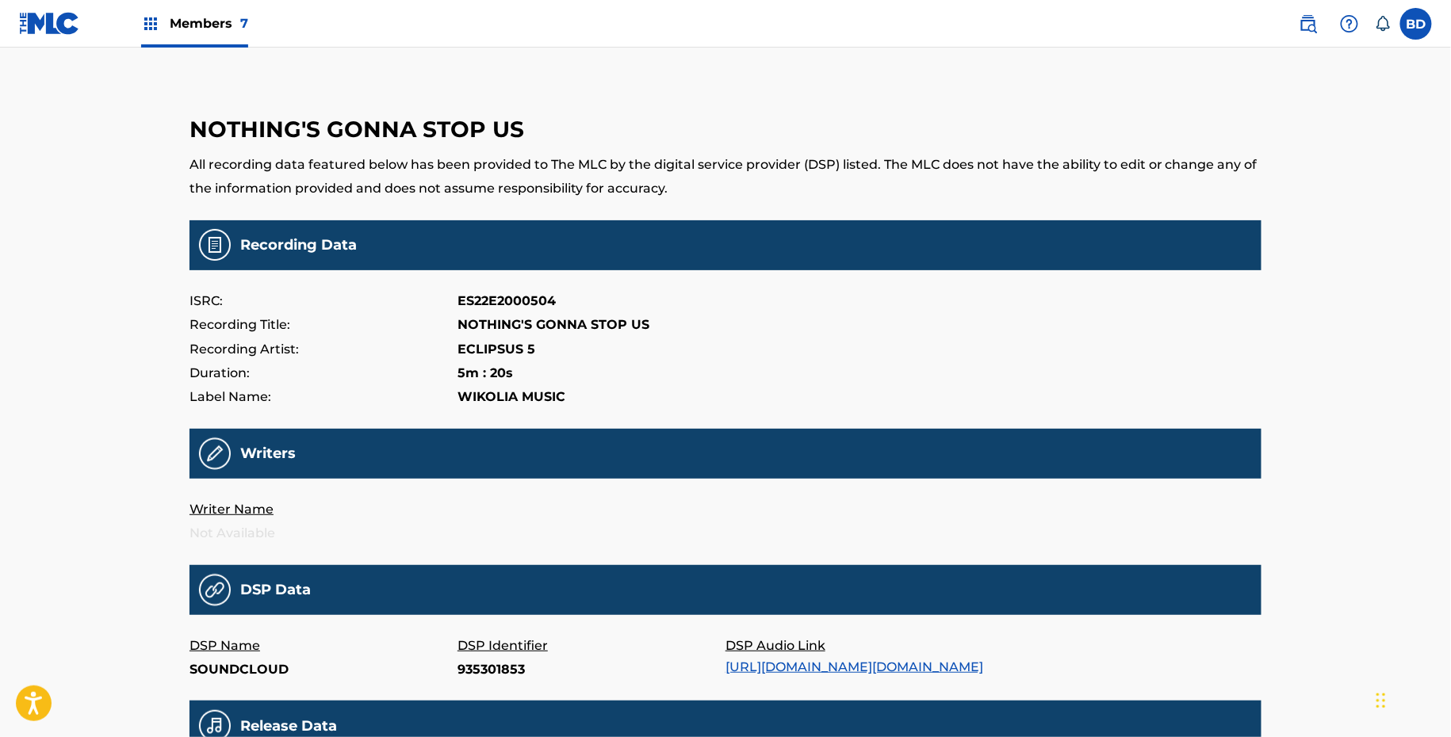
click at [482, 667] on p "935301853" at bounding box center [591, 670] width 268 height 24
click at [495, 672] on p "935301853" at bounding box center [591, 670] width 268 height 24
copy p "935301853"
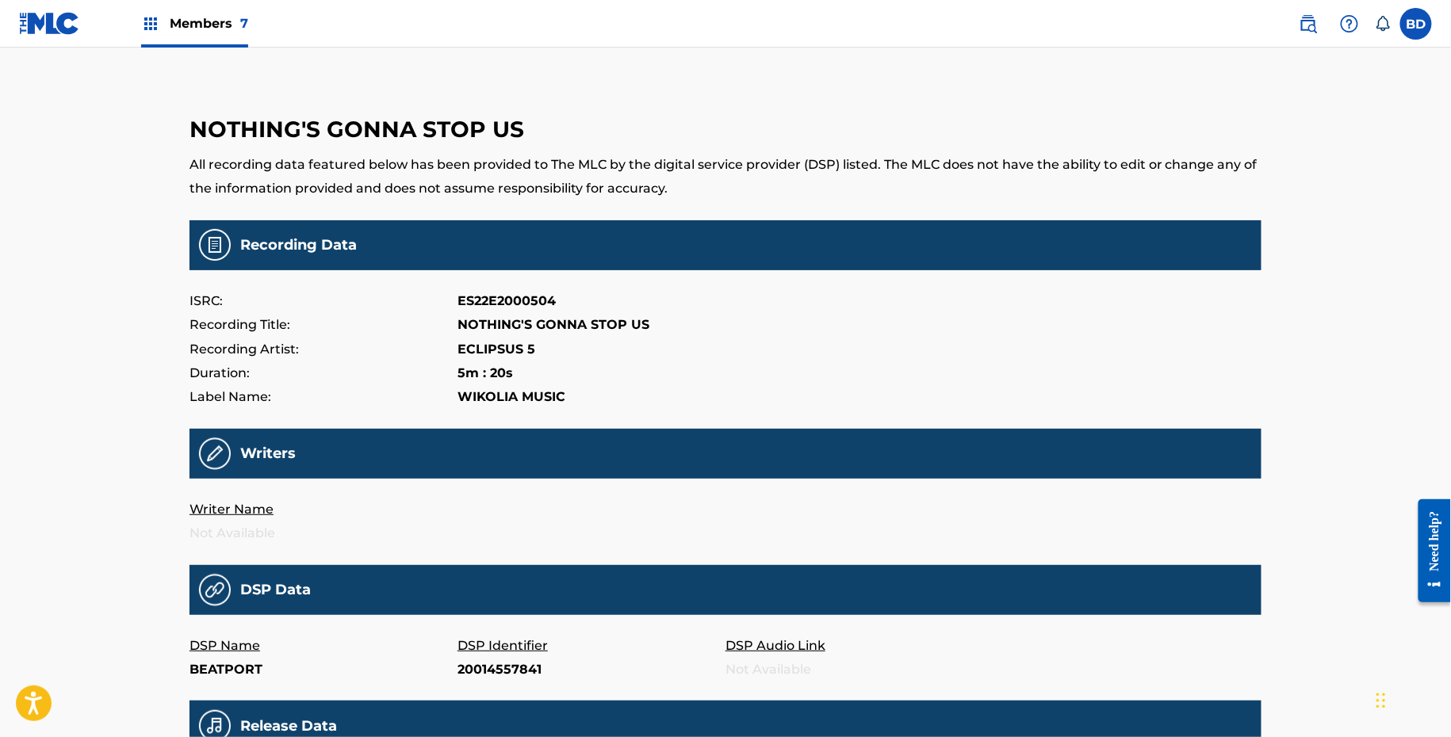
click at [474, 671] on p "20014557841" at bounding box center [591, 670] width 268 height 24
copy p "20014557841"
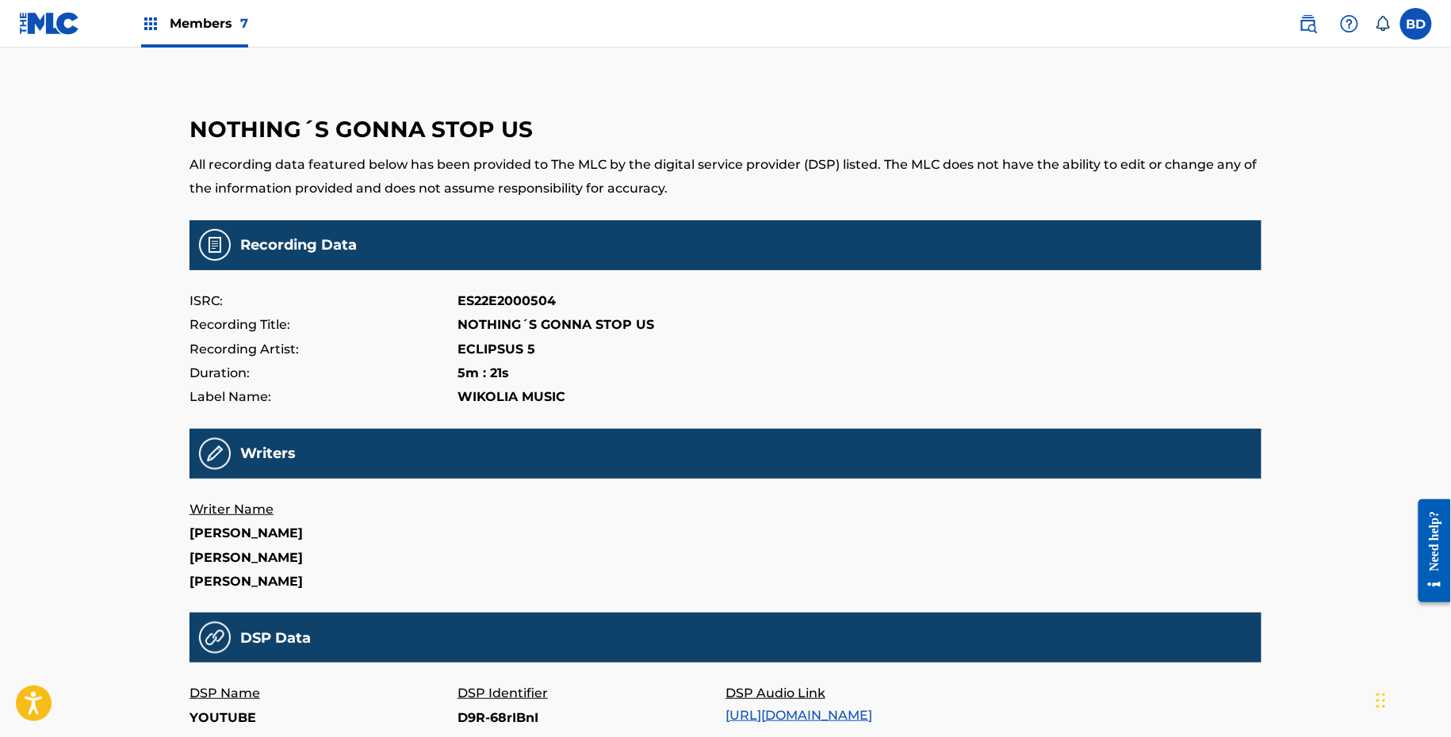
click at [454, 726] on p "YOUTUBE" at bounding box center [323, 718] width 268 height 24
copy p "YOUTUBE"
click at [473, 721] on p "D9R-68rIBnI" at bounding box center [591, 718] width 268 height 24
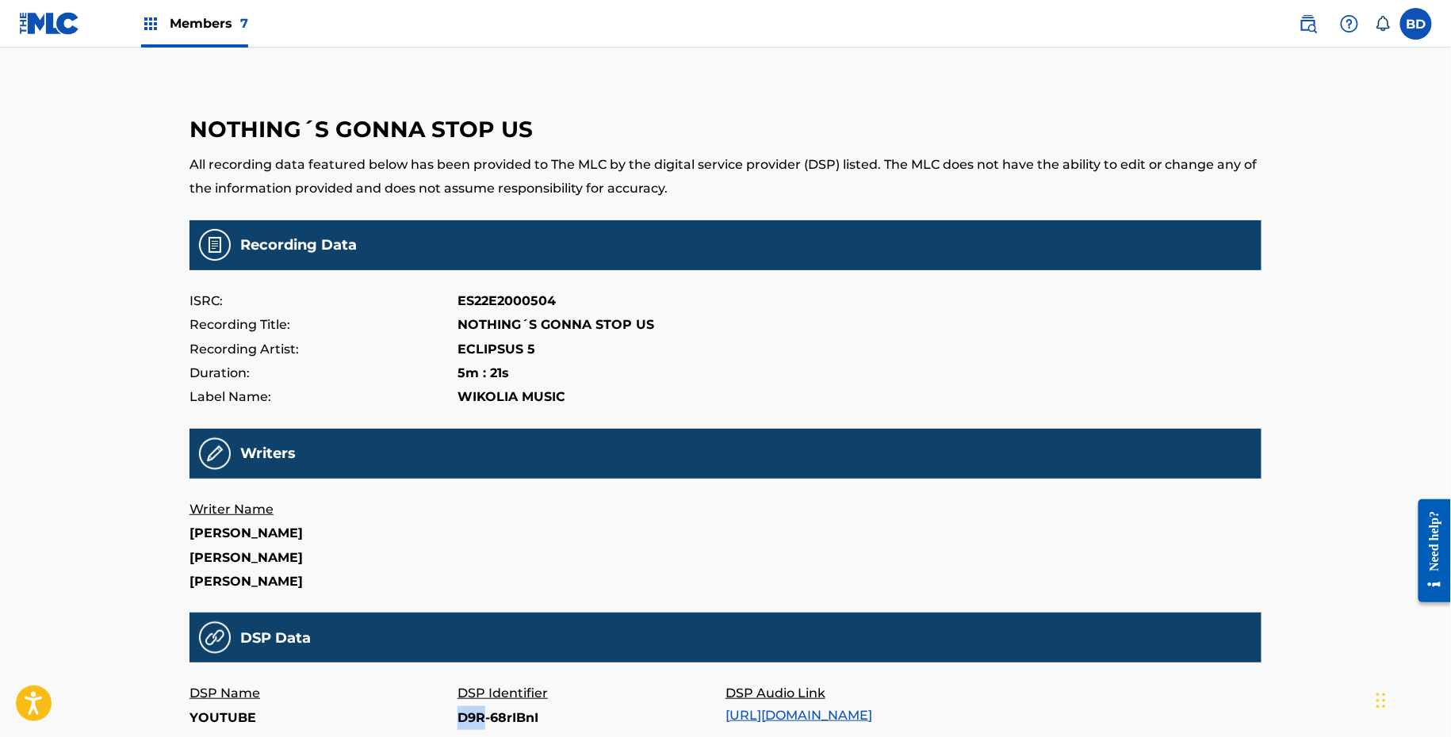
click at [473, 721] on p "D9R-68rIBnI" at bounding box center [591, 718] width 268 height 24
copy p "D9R-68rIBnI"
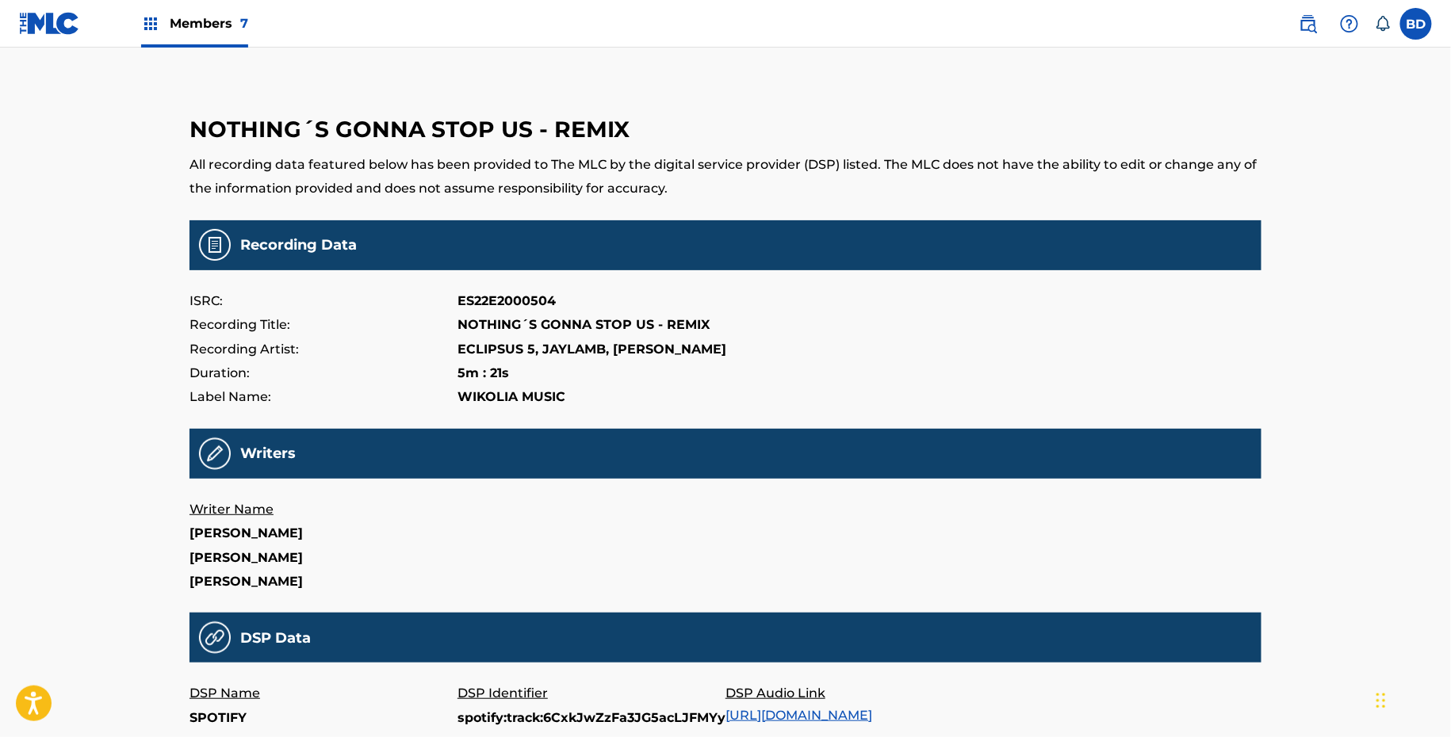
click at [478, 694] on p "DSP Identifier" at bounding box center [591, 694] width 268 height 24
click at [476, 706] on p "spotify:track:6CxkJwZzFa3JG5acLJFMYy" at bounding box center [591, 718] width 268 height 24
copy p "spotify:track:6CxkJwZzFa3JG5acLJFMYy"
